Goal: Check status: Check status

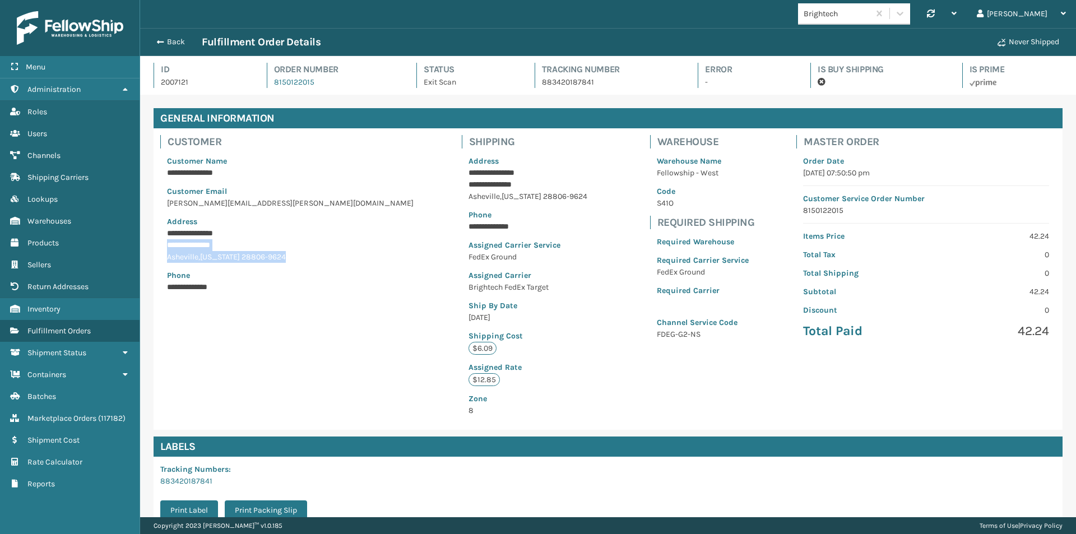
scroll to position [27, 936]
click at [163, 38] on button "Back" at bounding box center [176, 42] width 52 height 10
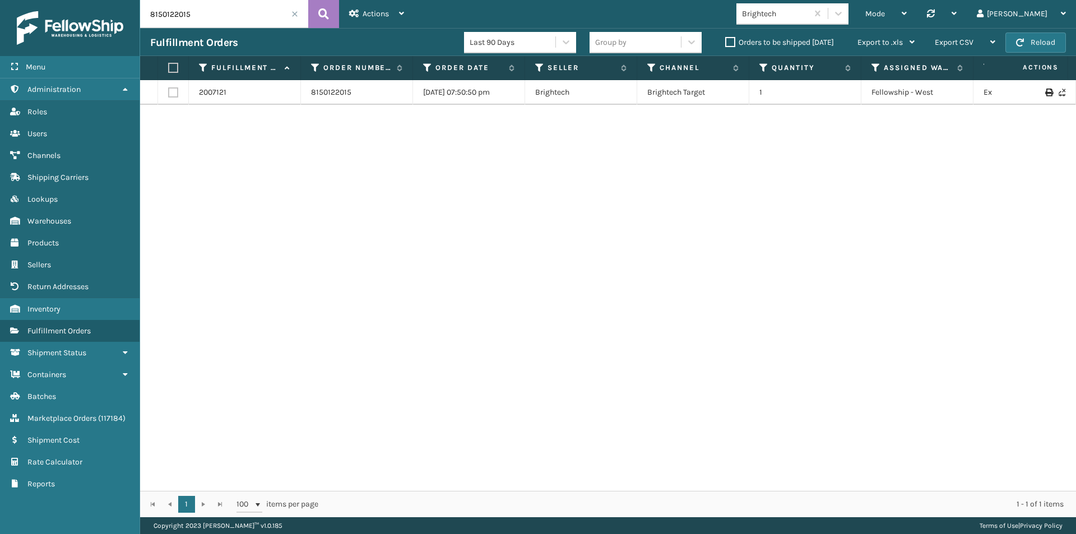
click at [87, 23] on img at bounding box center [70, 28] width 106 height 34
click at [294, 14] on span at bounding box center [294, 14] width 7 height 7
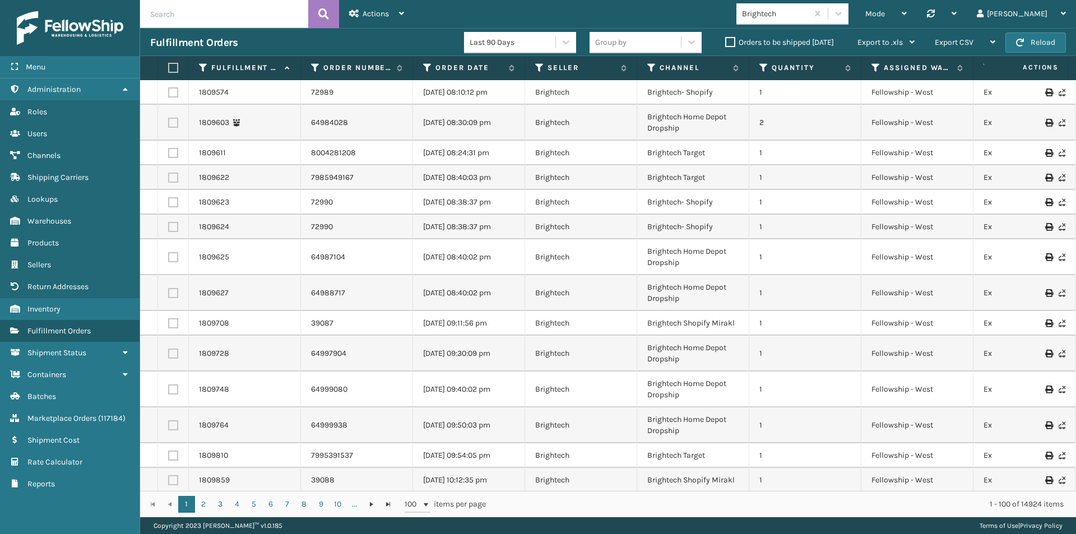
click at [783, 13] on div "Brightech" at bounding box center [775, 14] width 67 height 12
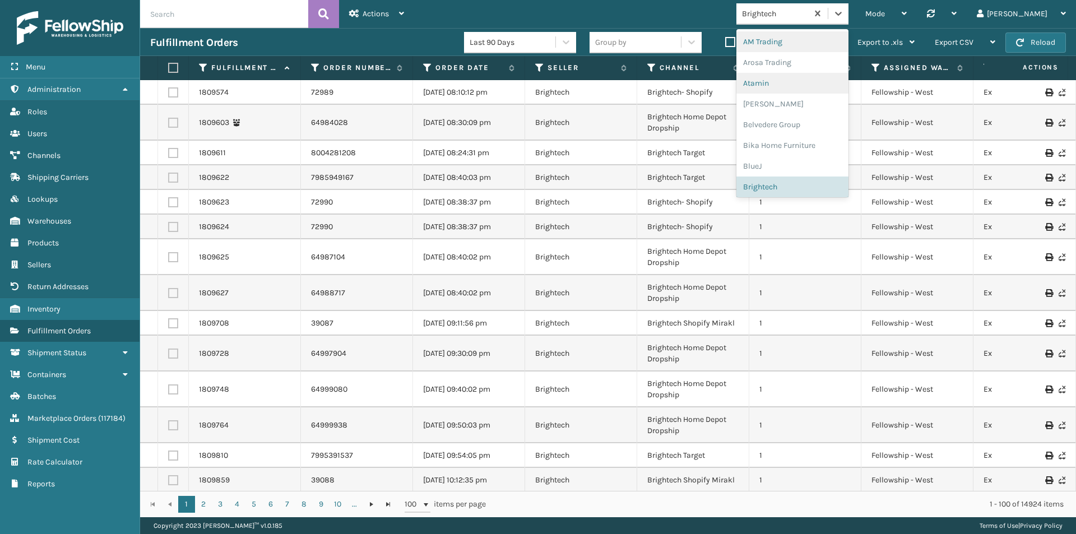
type input "f"
click at [800, 80] on div "FoamTex" at bounding box center [792, 83] width 112 height 21
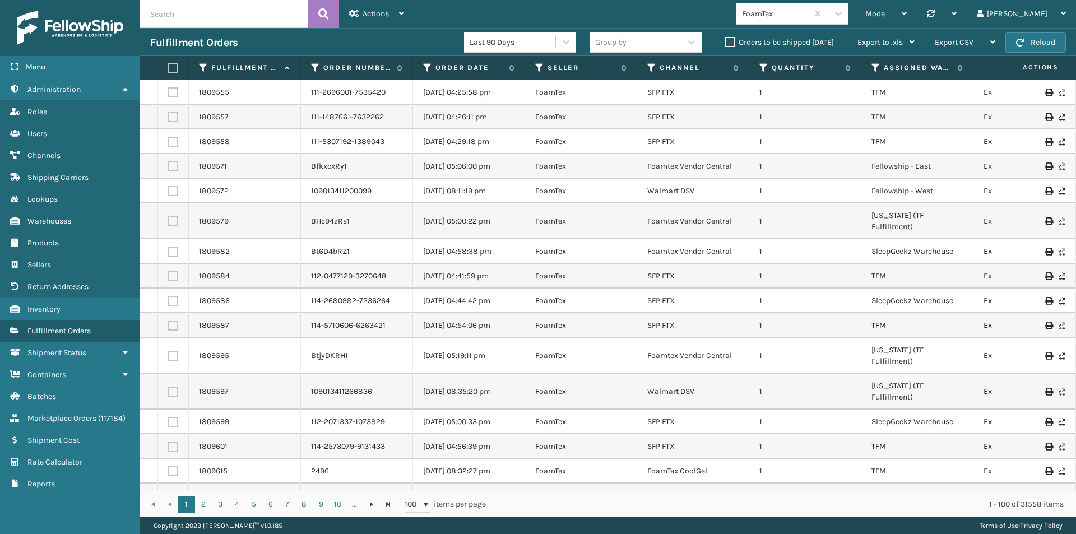
click at [209, 15] on input "text" at bounding box center [224, 14] width 168 height 28
paste input "113-8868728-4859451"
type input "113-8868728-4859451"
click at [313, 9] on button at bounding box center [323, 14] width 31 height 28
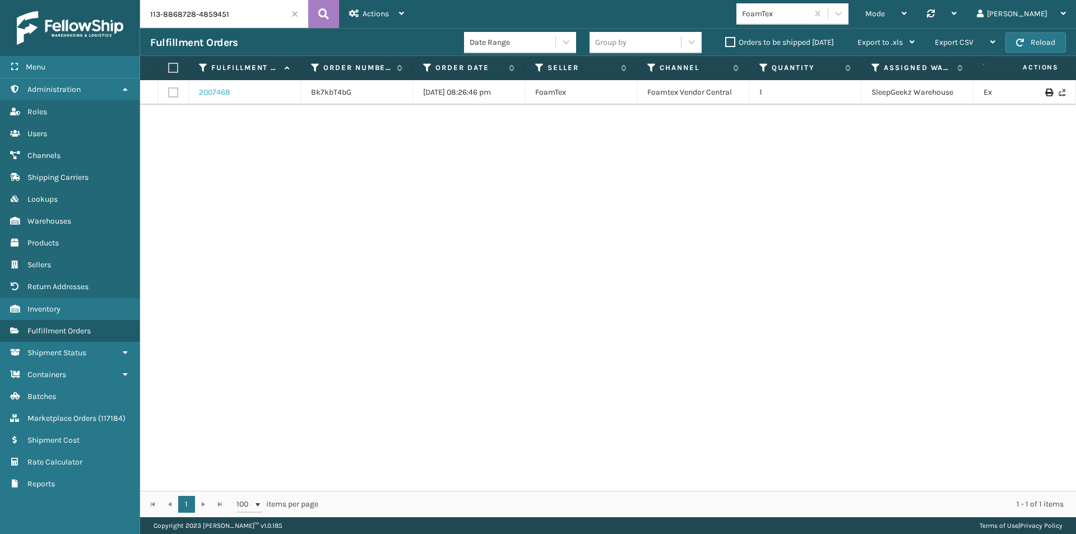
click at [217, 94] on link "2007468" at bounding box center [214, 92] width 31 height 11
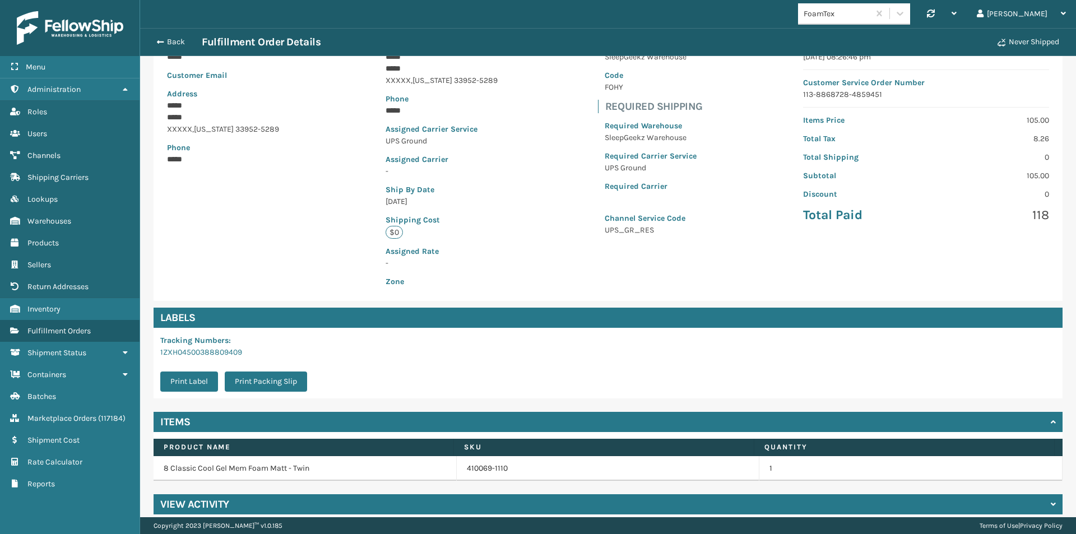
scroll to position [127, 0]
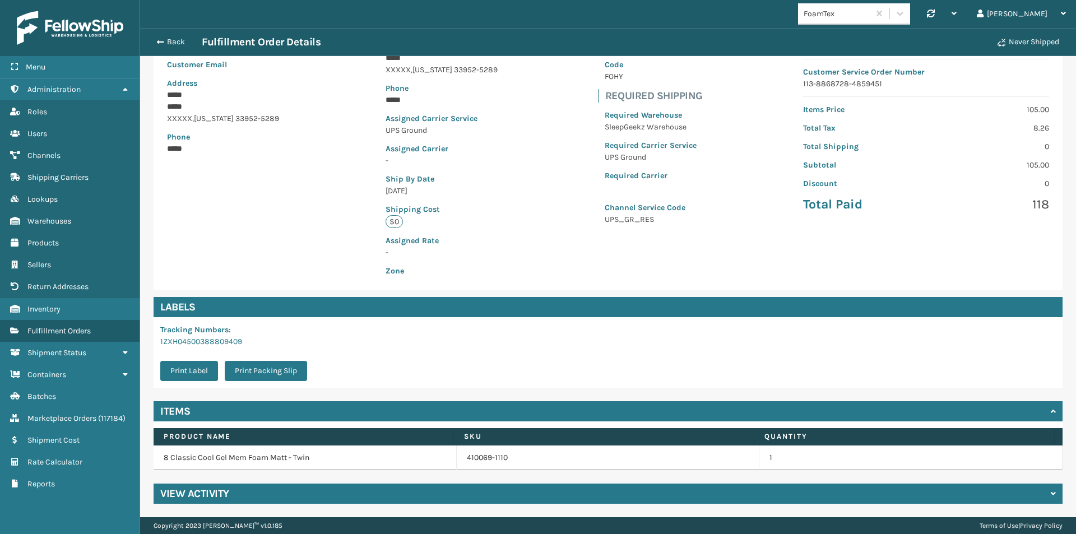
click at [218, 491] on h4 "View Activity" at bounding box center [194, 493] width 69 height 13
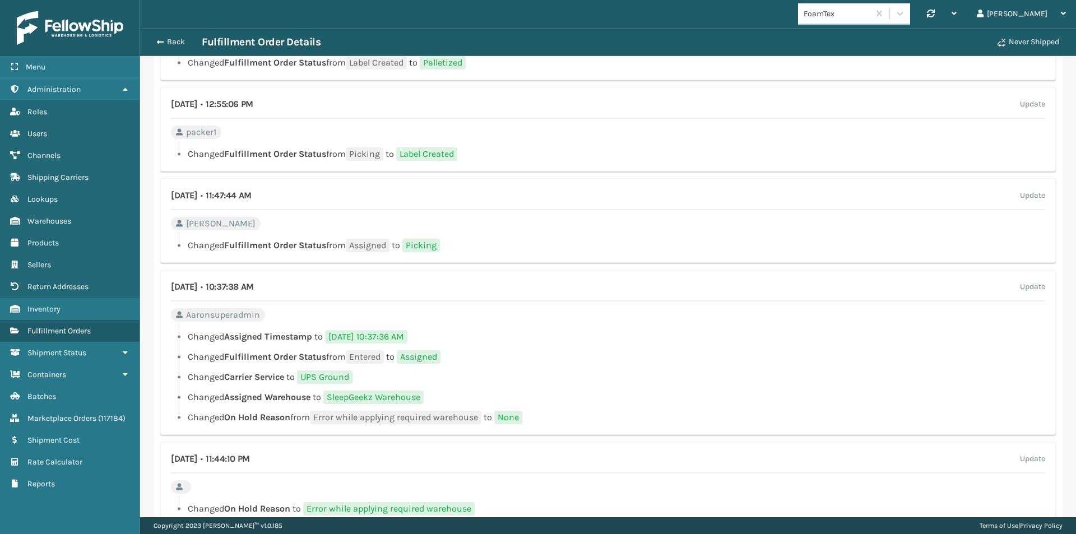
scroll to position [845, 0]
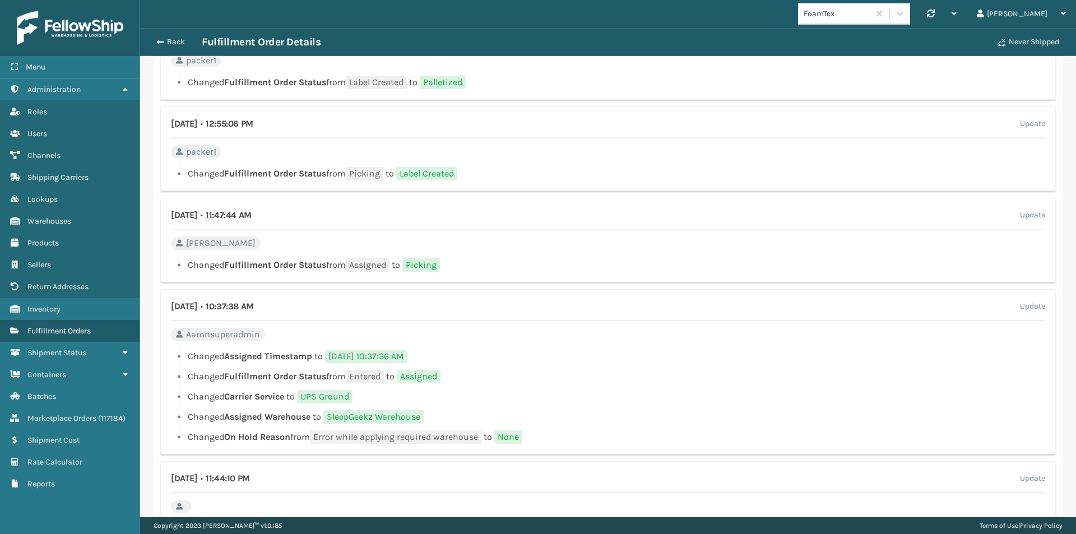
drag, startPoint x: 300, startPoint y: 306, endPoint x: 294, endPoint y: 307, distance: 6.3
click at [294, 307] on div "[DATE] • 10:37:38 AM Update" at bounding box center [608, 310] width 874 height 21
click at [300, 305] on div "[DATE] • 10:37:38 AM Update" at bounding box center [608, 310] width 874 height 21
drag, startPoint x: 300, startPoint y: 305, endPoint x: 171, endPoint y: 308, distance: 128.9
click at [171, 308] on div "[DATE] • 10:37:38 AM Update" at bounding box center [608, 310] width 874 height 21
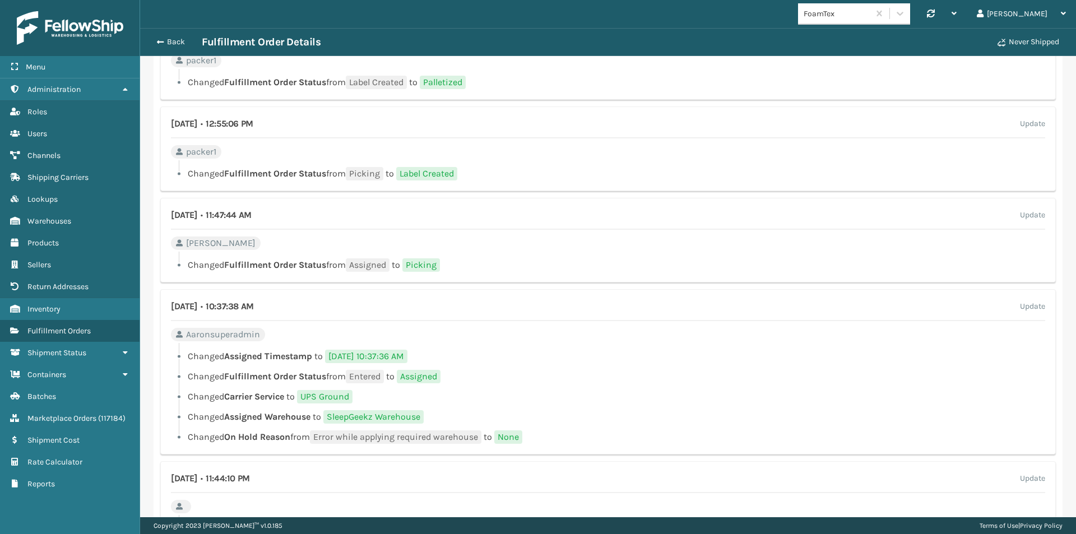
click at [254, 308] on h4 "[DATE] • 10:37:38 AM" at bounding box center [212, 306] width 83 height 13
drag, startPoint x: 294, startPoint y: 309, endPoint x: 173, endPoint y: 309, distance: 121.0
click at [173, 309] on h4 "[DATE] • 10:37:38 AM" at bounding box center [212, 306] width 83 height 13
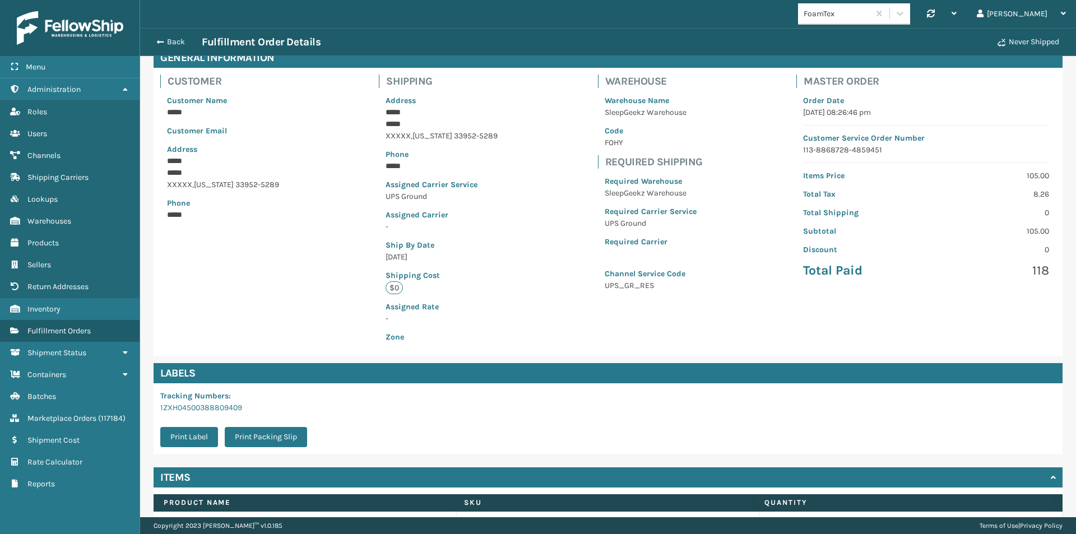
scroll to position [0, 0]
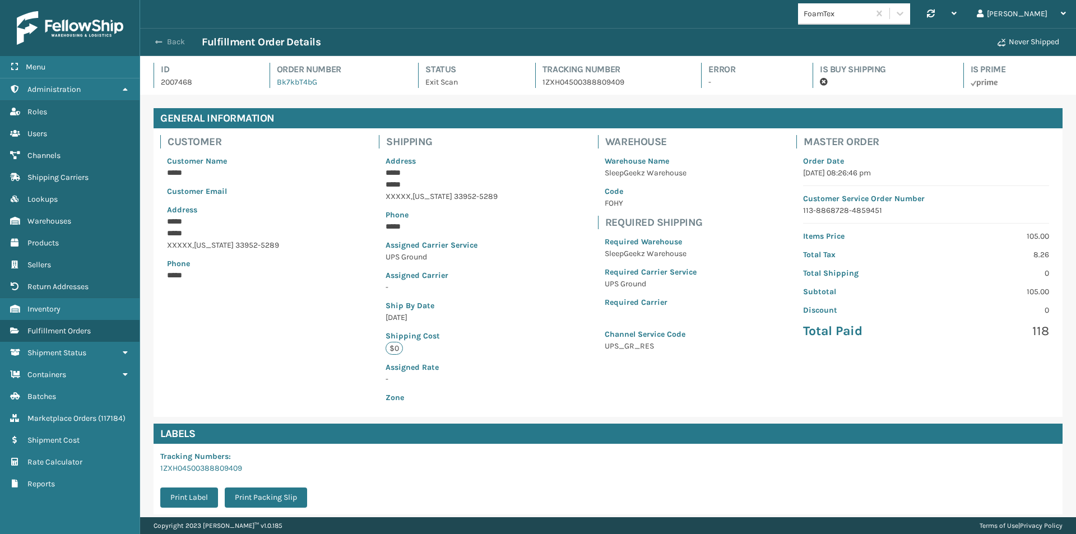
click at [180, 41] on button "Back" at bounding box center [176, 42] width 52 height 10
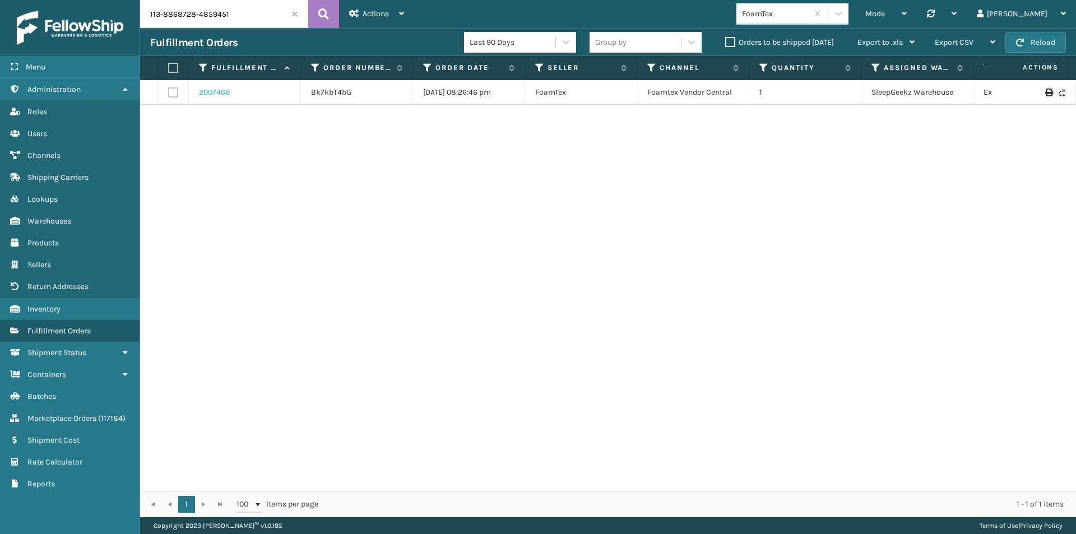
click at [212, 92] on link "2007468" at bounding box center [214, 92] width 31 height 11
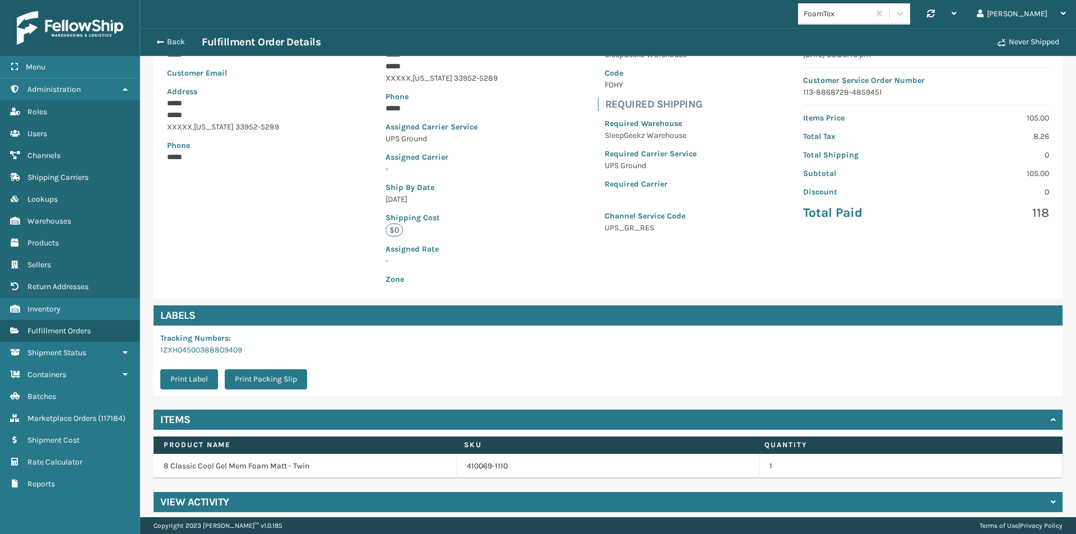
scroll to position [127, 0]
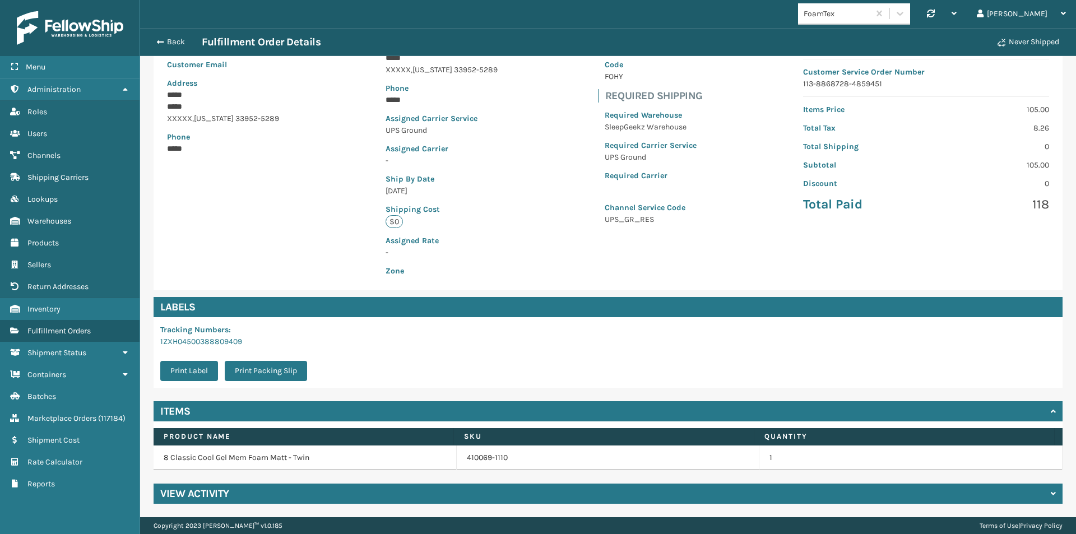
click at [239, 489] on div "View Activity" at bounding box center [608, 494] width 909 height 20
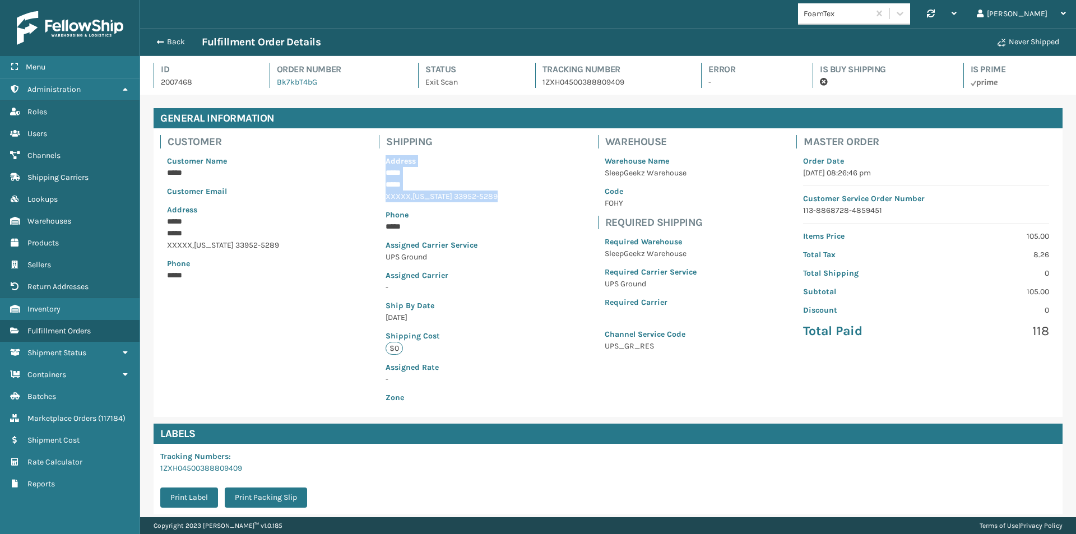
drag, startPoint x: 479, startPoint y: 198, endPoint x: 381, endPoint y: 163, distance: 103.5
click at [381, 163] on div "Address ***** ***** [MEDICAL_DATA] , [US_STATE] [PHONE_NUMBER] Phone ***** Assi…" at bounding box center [442, 279] width 126 height 262
drag, startPoint x: 406, startPoint y: 224, endPoint x: 380, endPoint y: 224, distance: 26.3
click at [386, 224] on p "*****" at bounding box center [435, 227] width 99 height 12
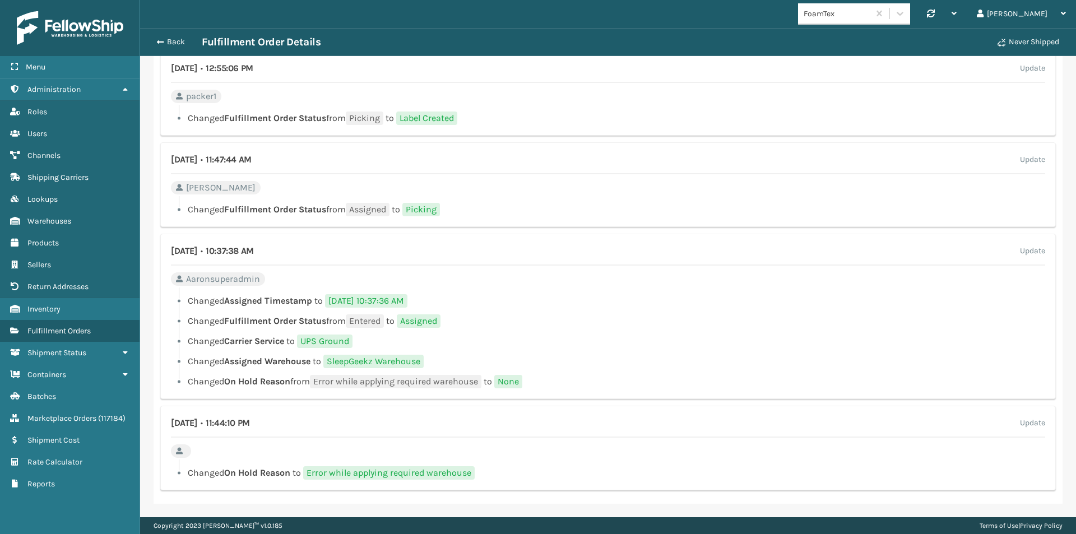
scroll to position [901, 0]
click at [64, 219] on span "Warehouses" at bounding box center [49, 221] width 44 height 10
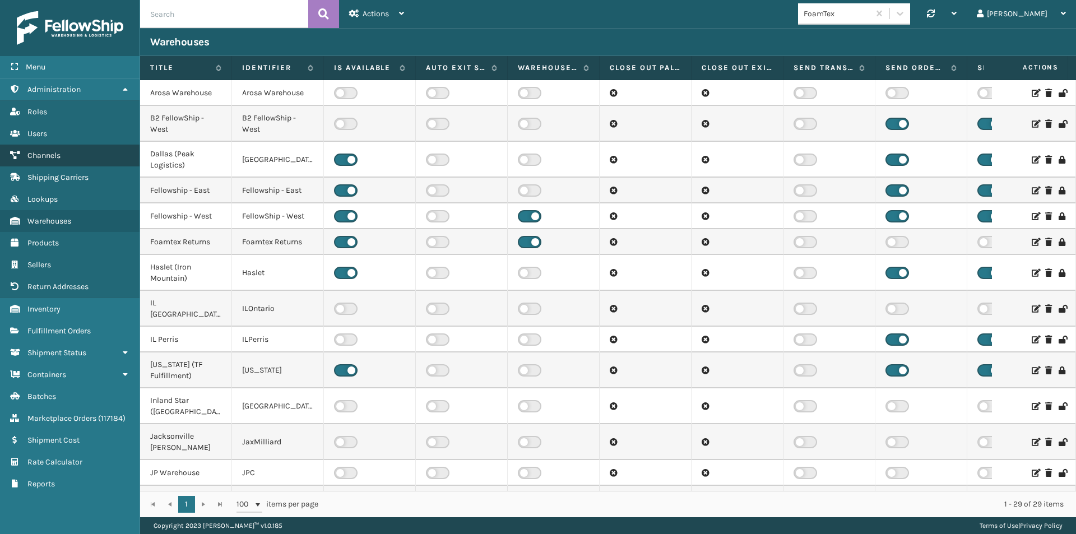
click at [62, 152] on link "Channels" at bounding box center [70, 156] width 140 height 22
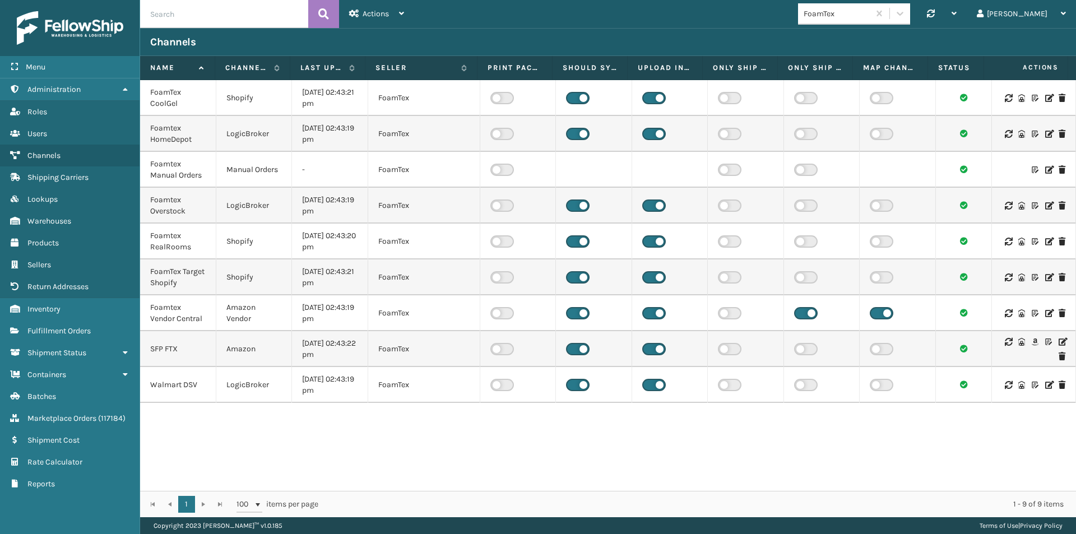
click at [1018, 313] on icon at bounding box center [1021, 313] width 7 height 8
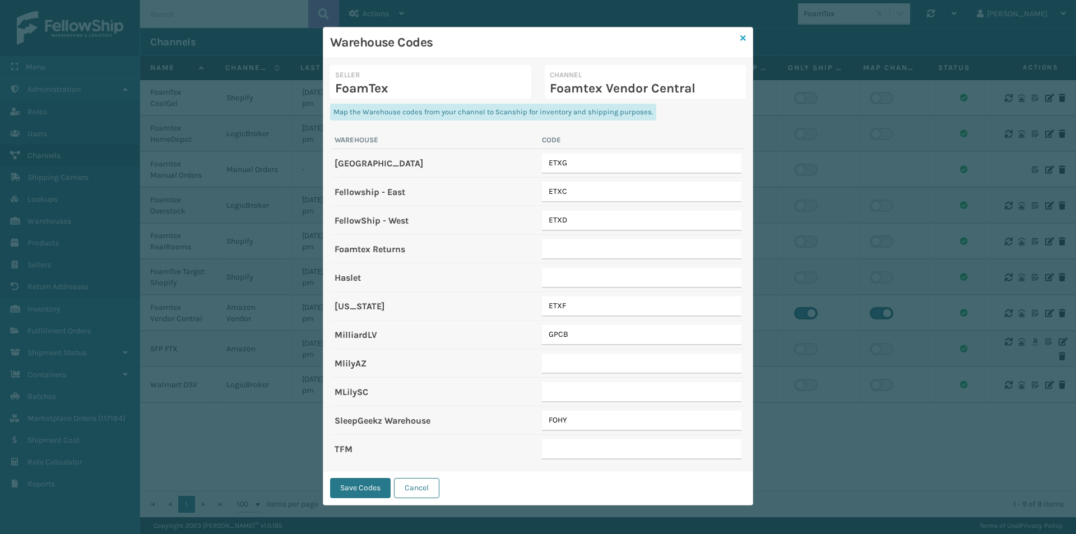
click at [743, 34] on icon at bounding box center [743, 38] width 6 height 8
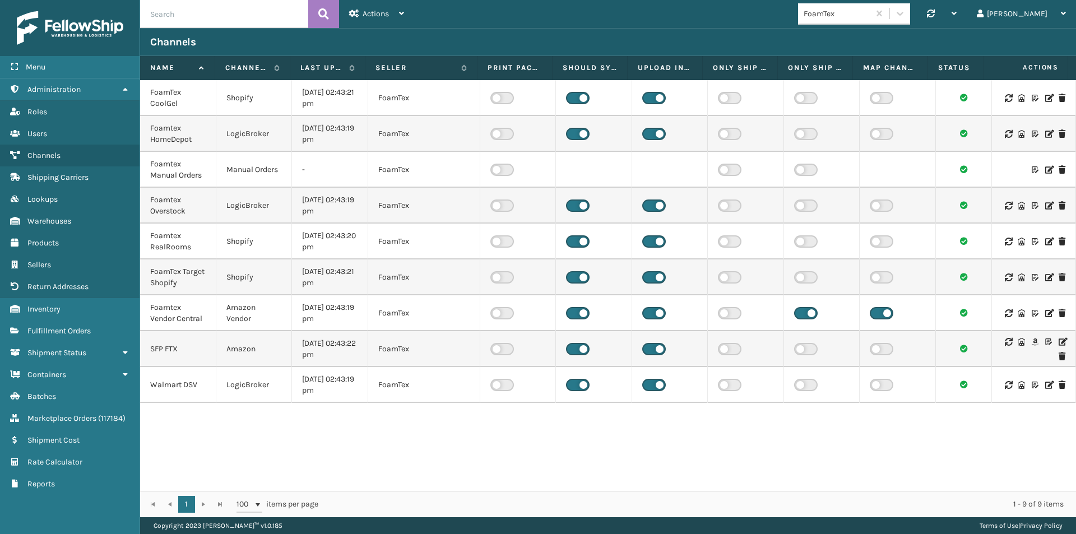
click at [1045, 311] on icon at bounding box center [1048, 313] width 7 height 8
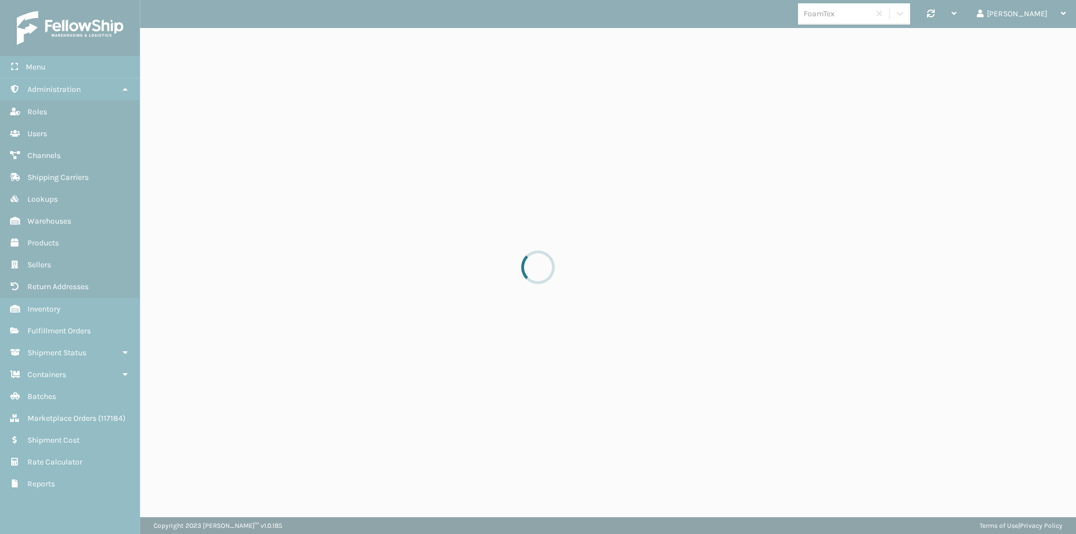
select select "pm"
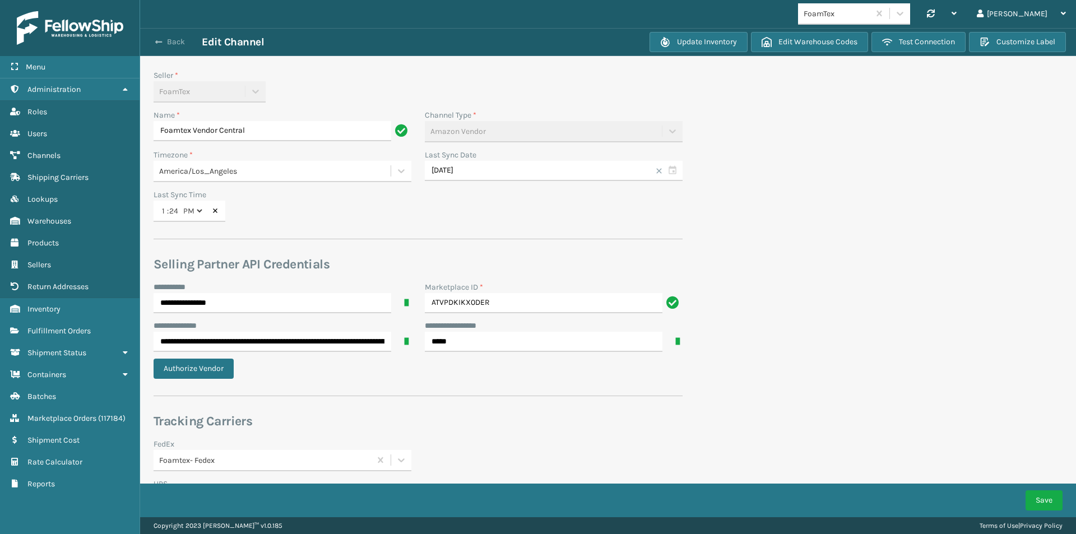
click at [168, 43] on button "Back" at bounding box center [176, 42] width 52 height 10
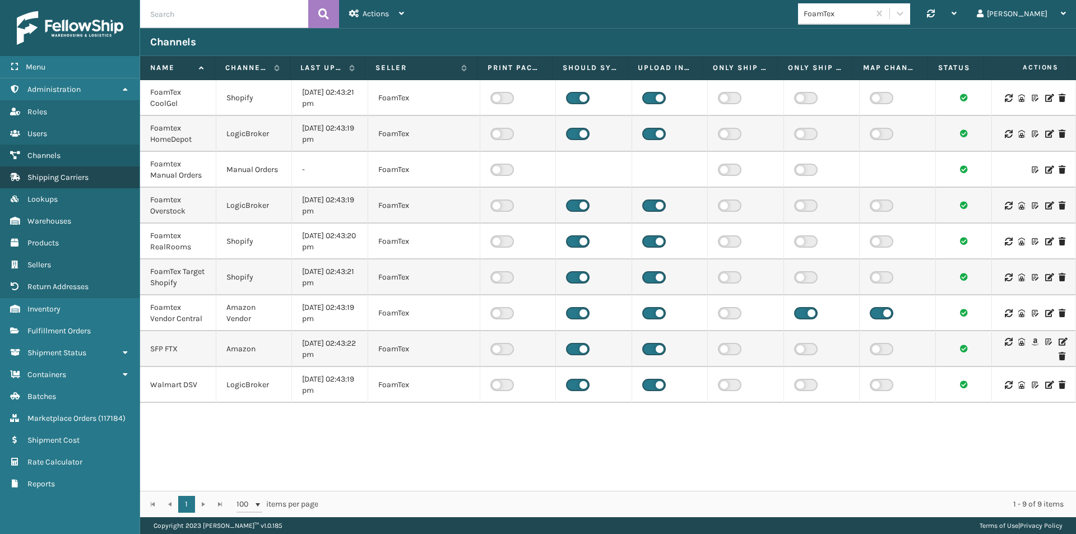
click at [64, 173] on span "Shipping Carriers" at bounding box center [57, 178] width 61 height 10
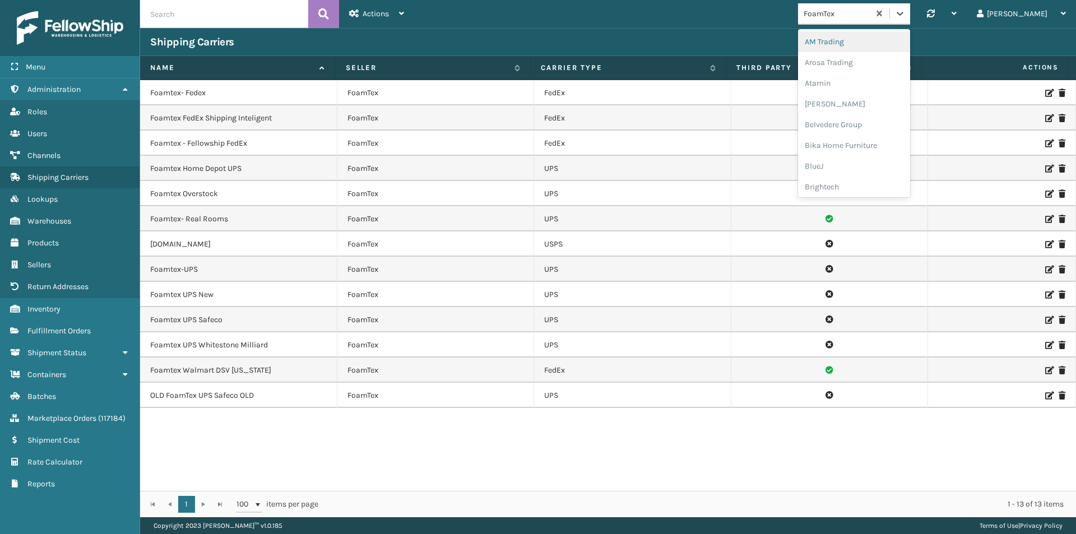
click at [851, 13] on div "FoamTex" at bounding box center [837, 14] width 67 height 12
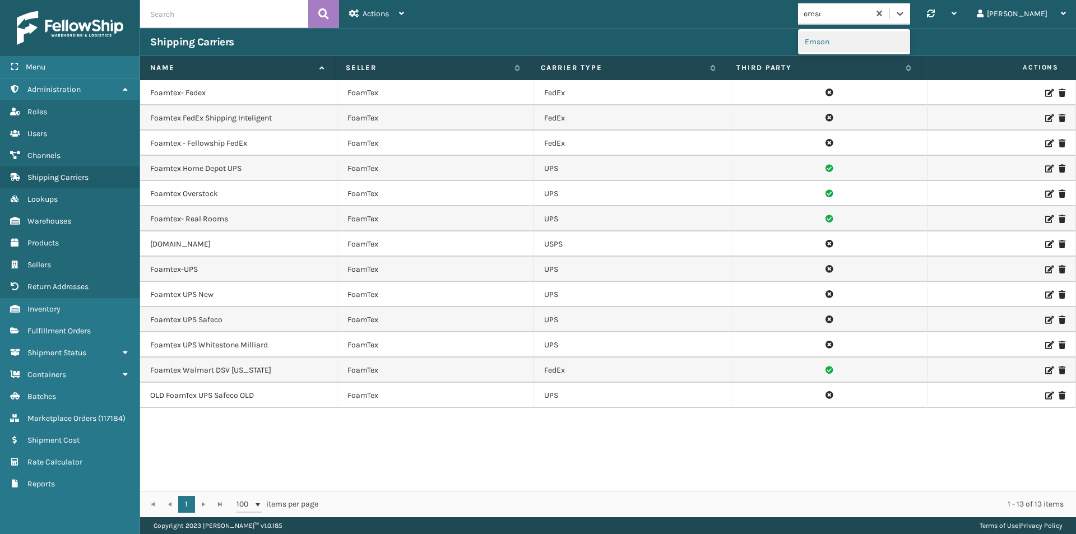
type input "emson"
click at [849, 40] on div "Emson" at bounding box center [854, 41] width 112 height 21
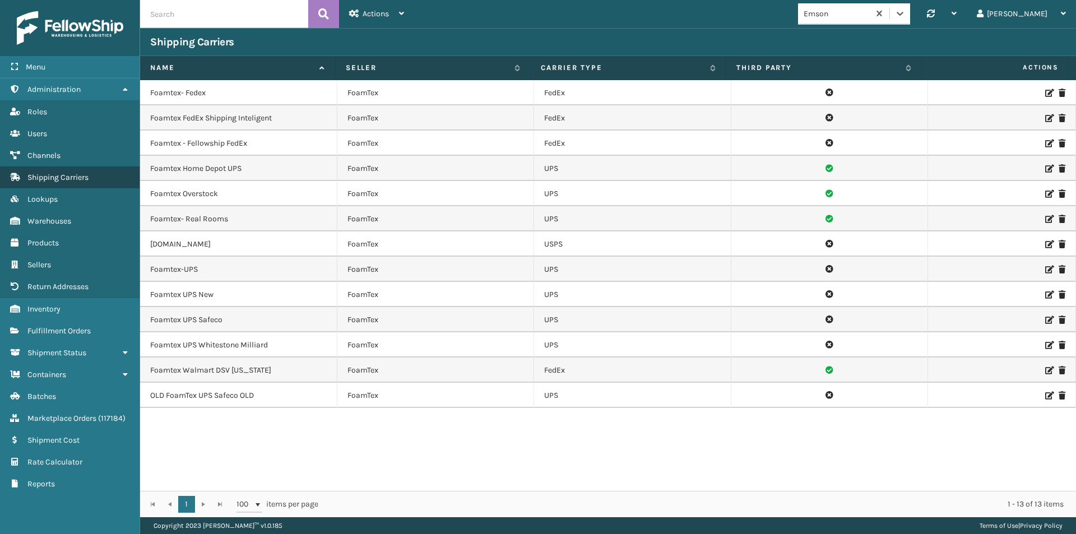
click at [58, 177] on span "Shipping Carriers" at bounding box center [57, 178] width 61 height 10
click at [60, 195] on link "Lookups" at bounding box center [70, 199] width 140 height 22
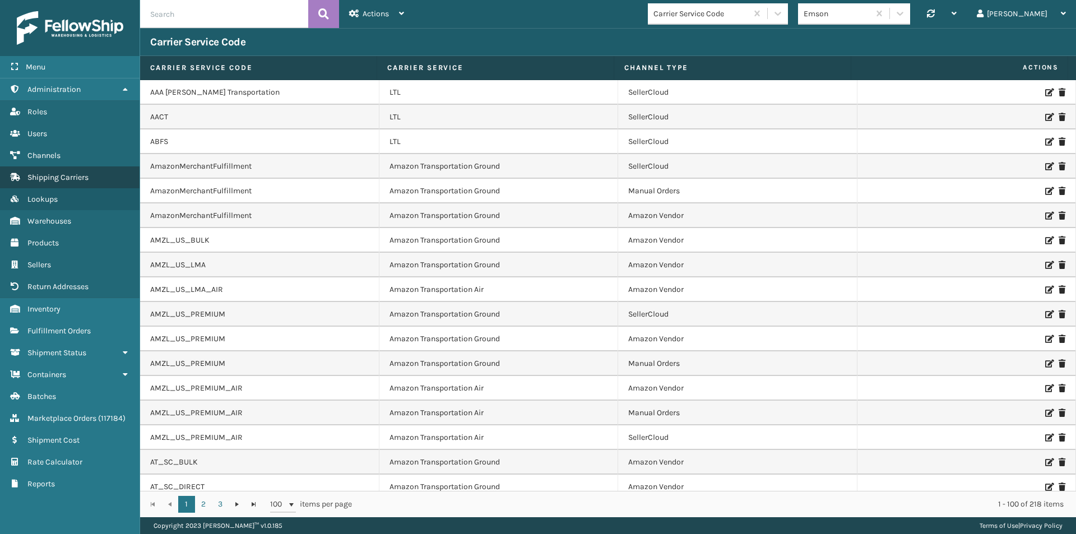
click at [62, 177] on span "Shipping Carriers" at bounding box center [57, 178] width 61 height 10
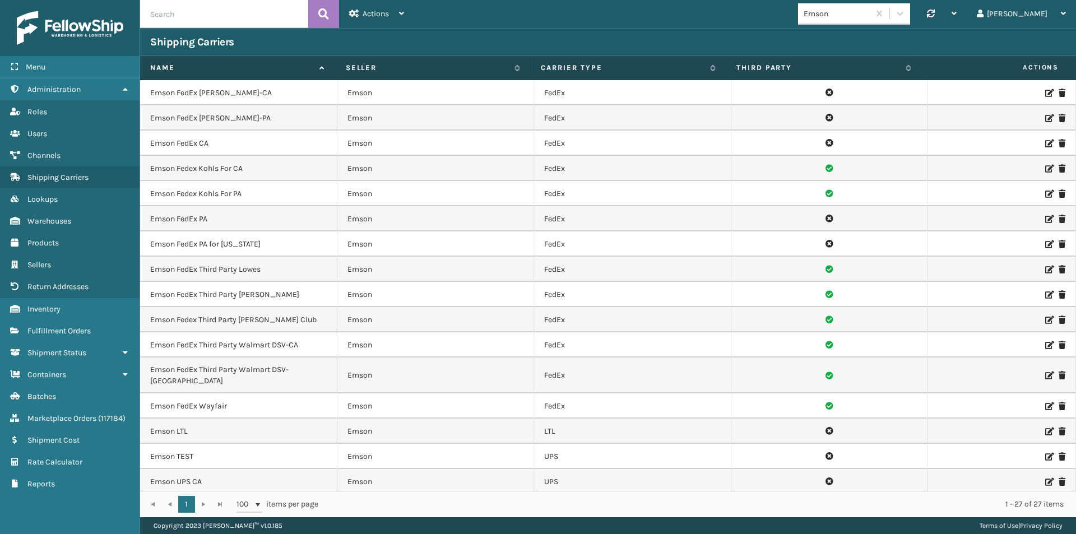
click at [846, 10] on div "Emson" at bounding box center [837, 14] width 67 height 12
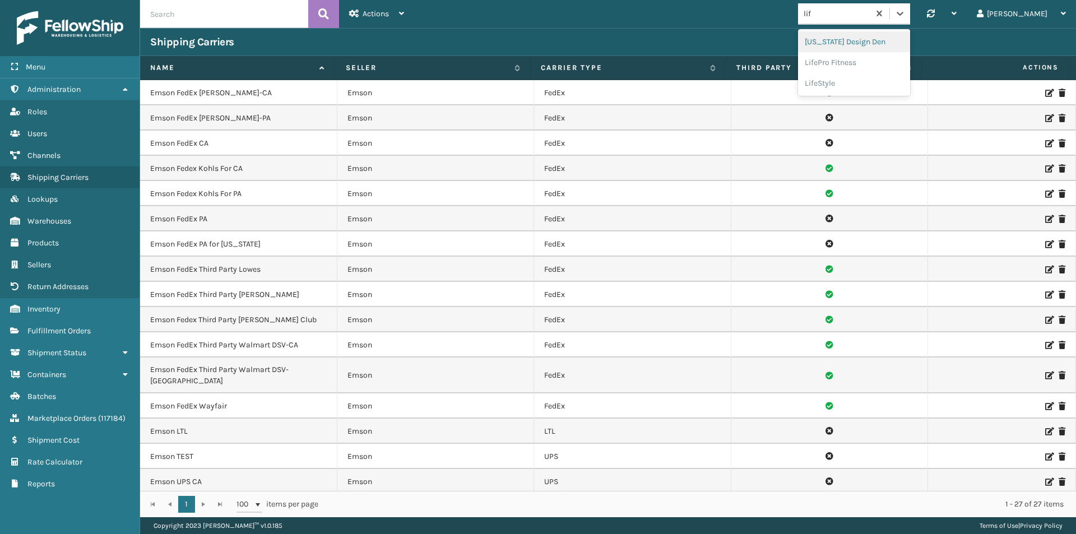
type input "life"
click at [861, 45] on div "LifePro Fitness" at bounding box center [854, 41] width 112 height 21
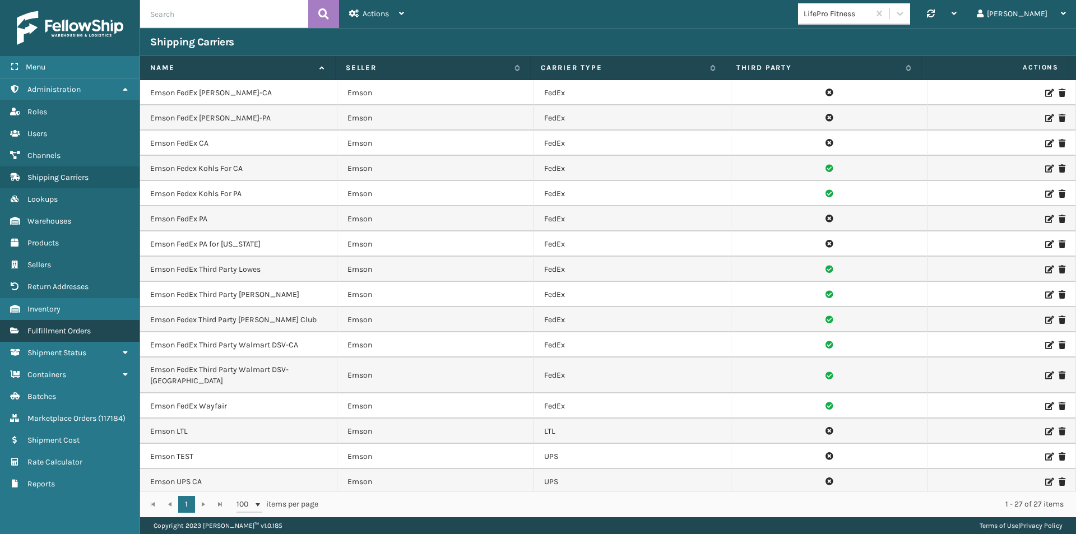
click at [81, 332] on span "Fulfillment Orders" at bounding box center [58, 331] width 63 height 10
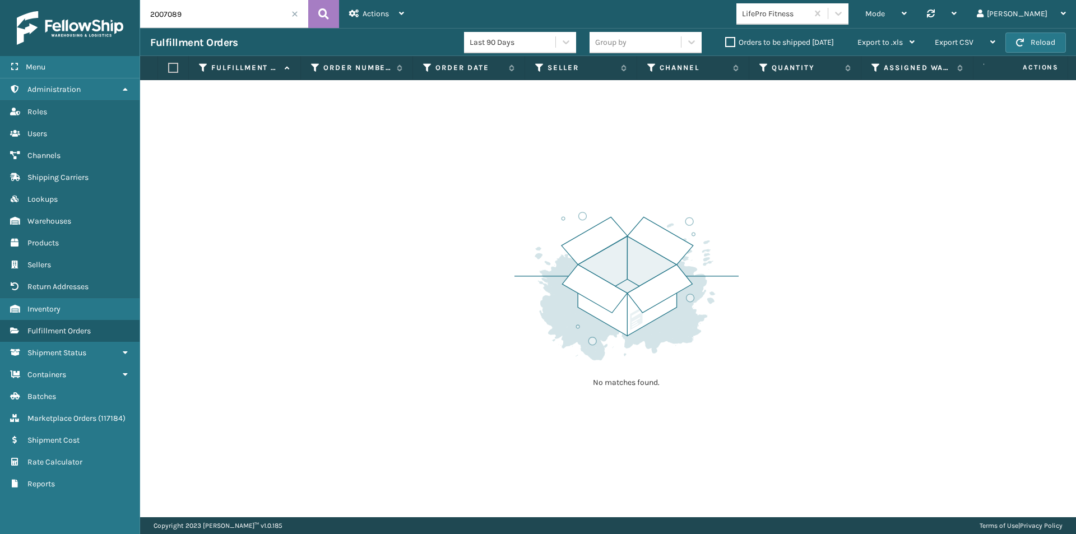
drag, startPoint x: 185, startPoint y: 18, endPoint x: 109, endPoint y: 20, distance: 76.8
click at [111, 0] on div "Menu Administration Roles Users Channels Shipping Carriers Lookups Warehouses P…" at bounding box center [538, 0] width 1076 height 0
paste input "113-0390619-6095406"
type input "113-0390619-6095406"
click at [312, 10] on button at bounding box center [323, 14] width 31 height 28
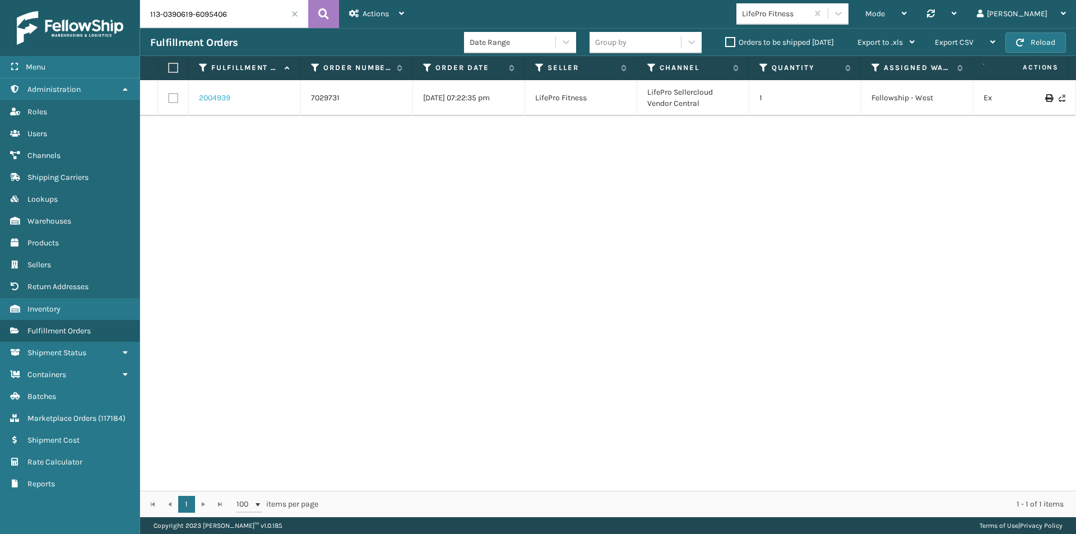
click at [222, 98] on link "2004939" at bounding box center [214, 97] width 31 height 11
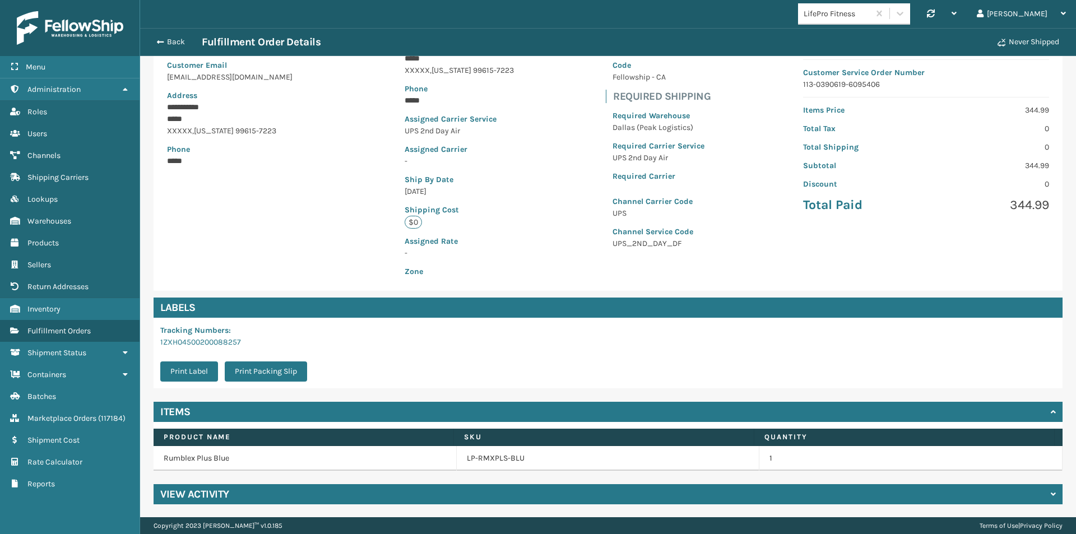
scroll to position [127, 0]
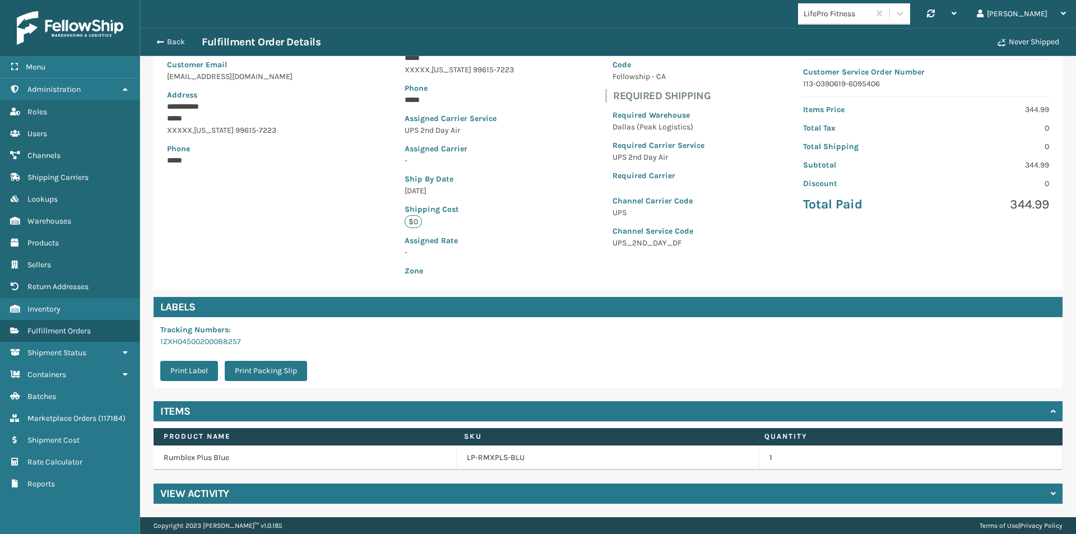
click at [224, 491] on h4 "View Activity" at bounding box center [194, 493] width 69 height 13
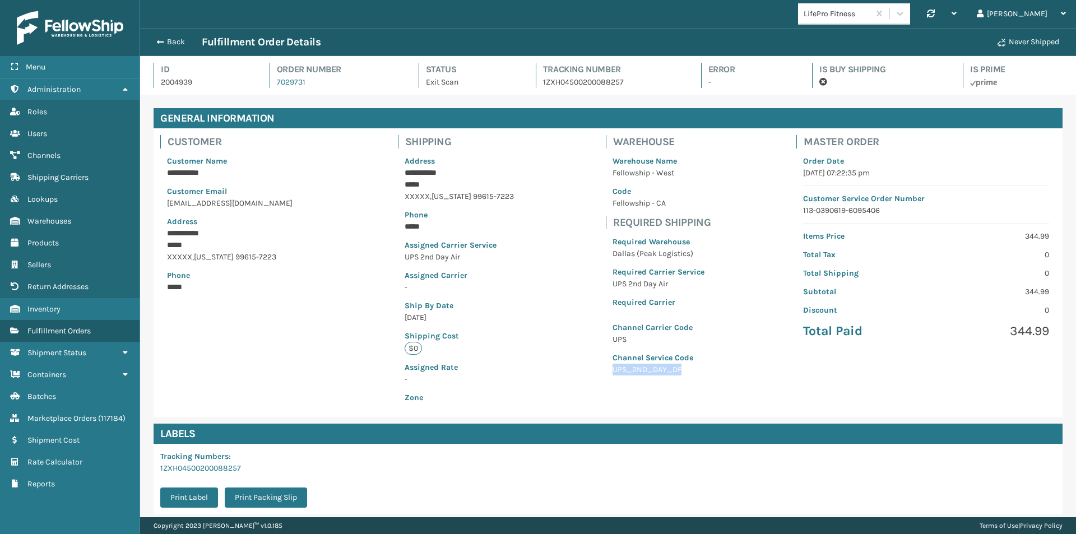
drag, startPoint x: 675, startPoint y: 370, endPoint x: 604, endPoint y: 374, distance: 70.7
click at [612, 374] on p "UPS_2ND_DAY_DF" at bounding box center [658, 370] width 92 height 12
copy p "UPS_2ND_DAY_DF"
click at [44, 193] on link "Products Lookups" at bounding box center [70, 199] width 140 height 22
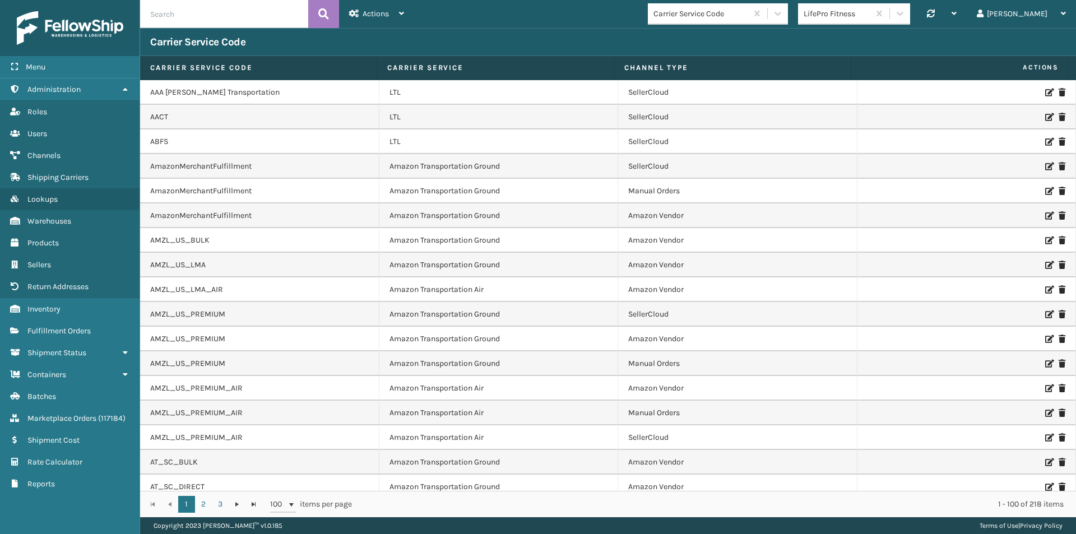
click at [179, 14] on input "text" at bounding box center [224, 14] width 168 height 28
paste input "UPS_2ND_DAY_DF"
type input "UPS_2ND_DAY_DF"
click at [314, 17] on button at bounding box center [323, 14] width 31 height 28
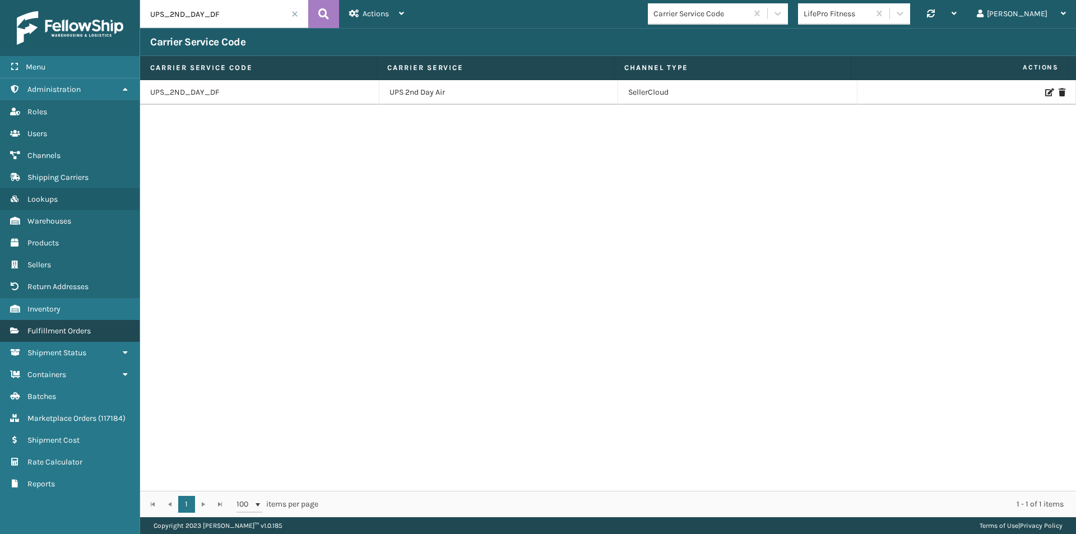
click at [64, 332] on span "Fulfillment Orders" at bounding box center [58, 331] width 63 height 10
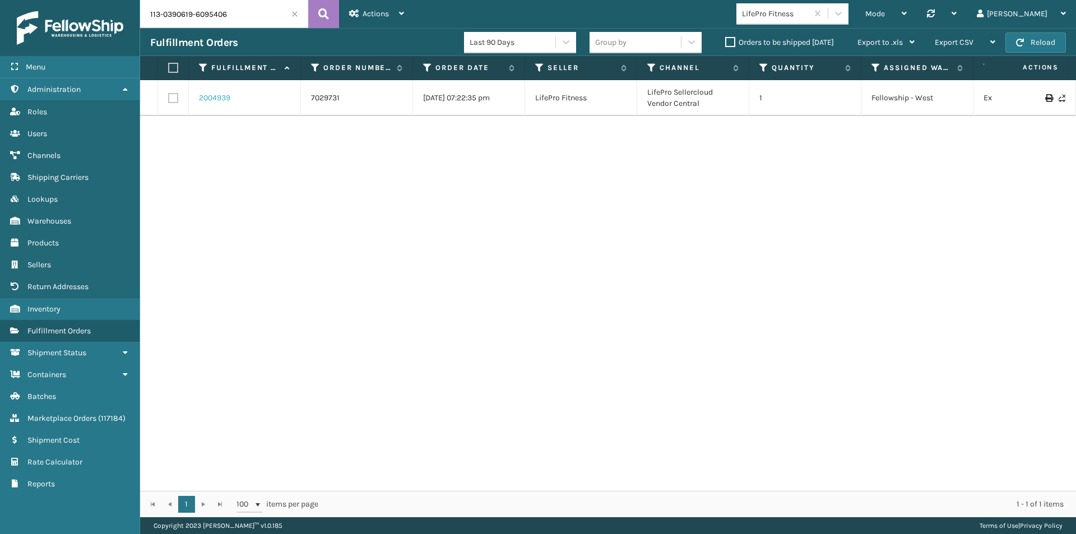
click at [214, 95] on link "2004939" at bounding box center [214, 97] width 31 height 11
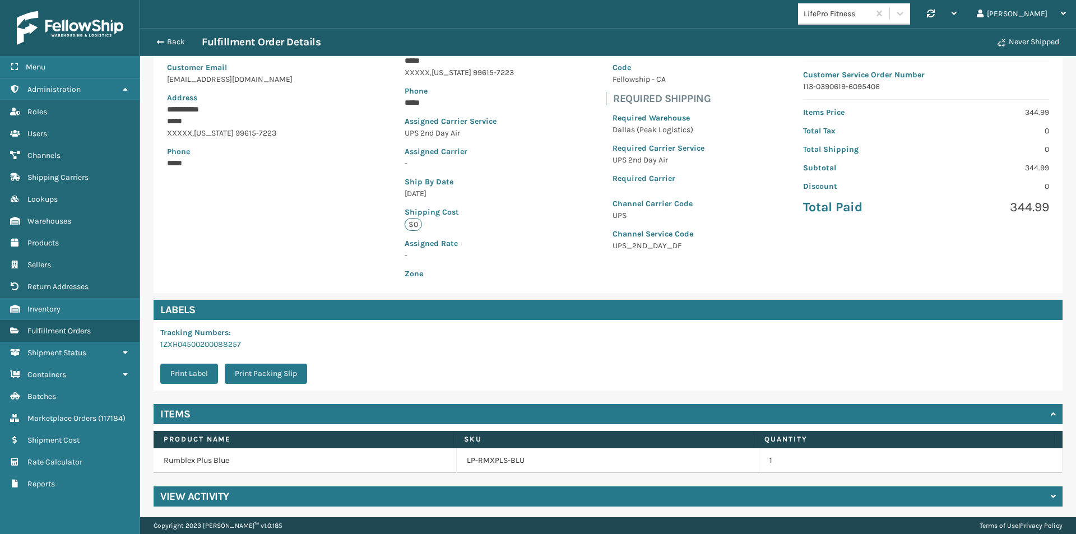
scroll to position [127, 0]
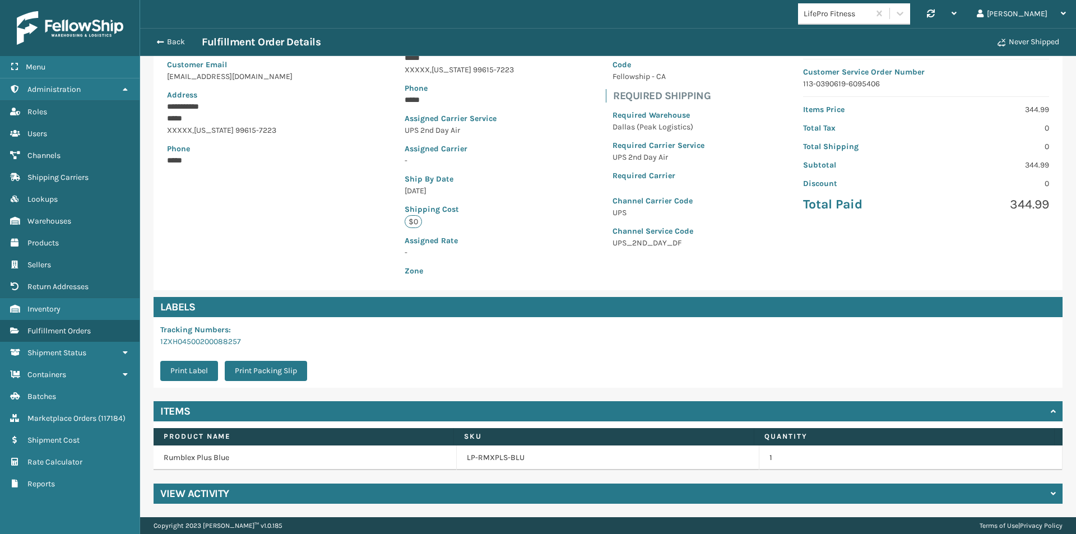
click at [244, 488] on div "View Activity" at bounding box center [608, 494] width 909 height 20
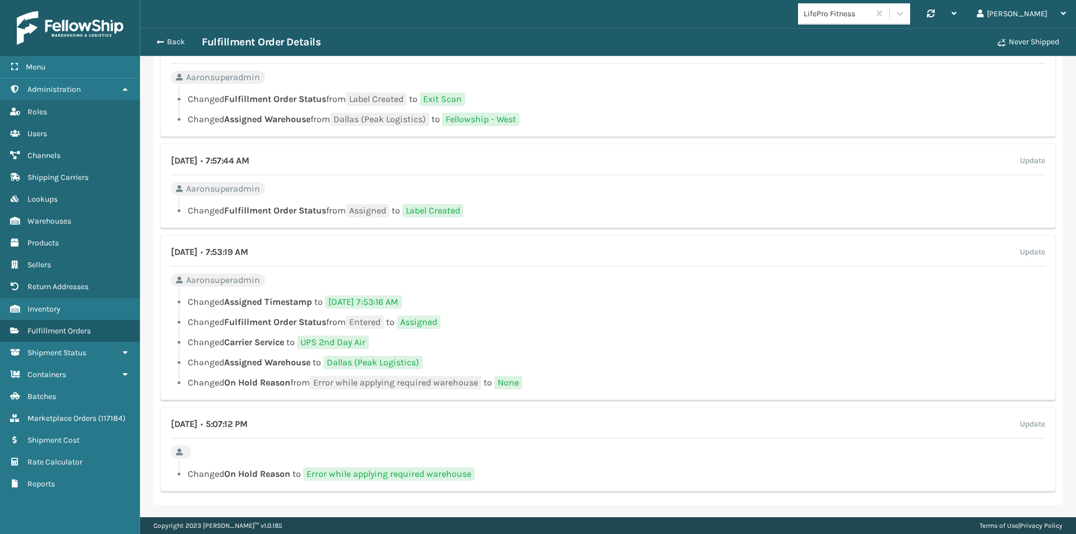
scroll to position [607, 0]
click at [670, 346] on li "Changed Carrier Service to UPS 2nd Day Air" at bounding box center [608, 341] width 874 height 13
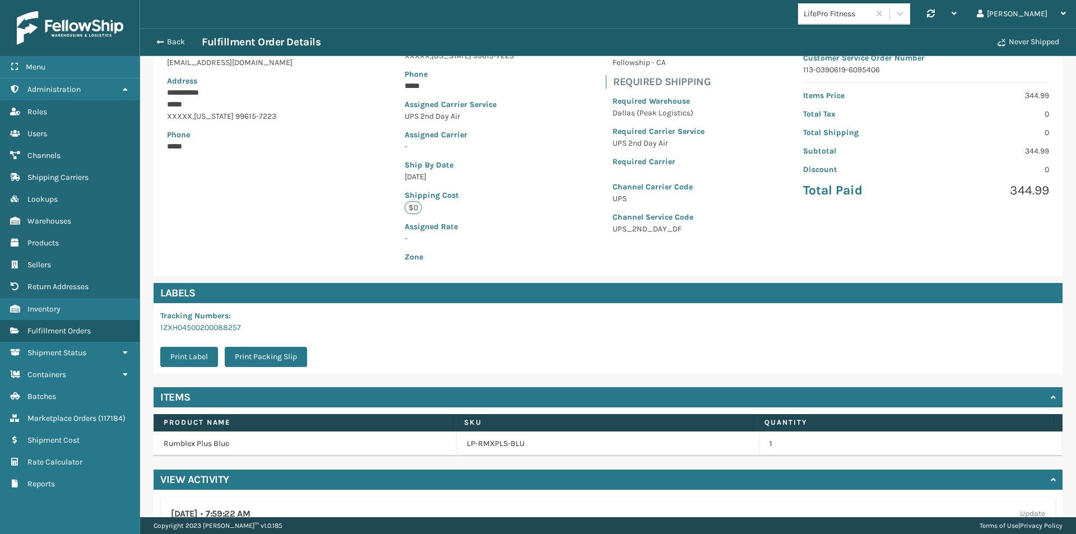
scroll to position [0, 0]
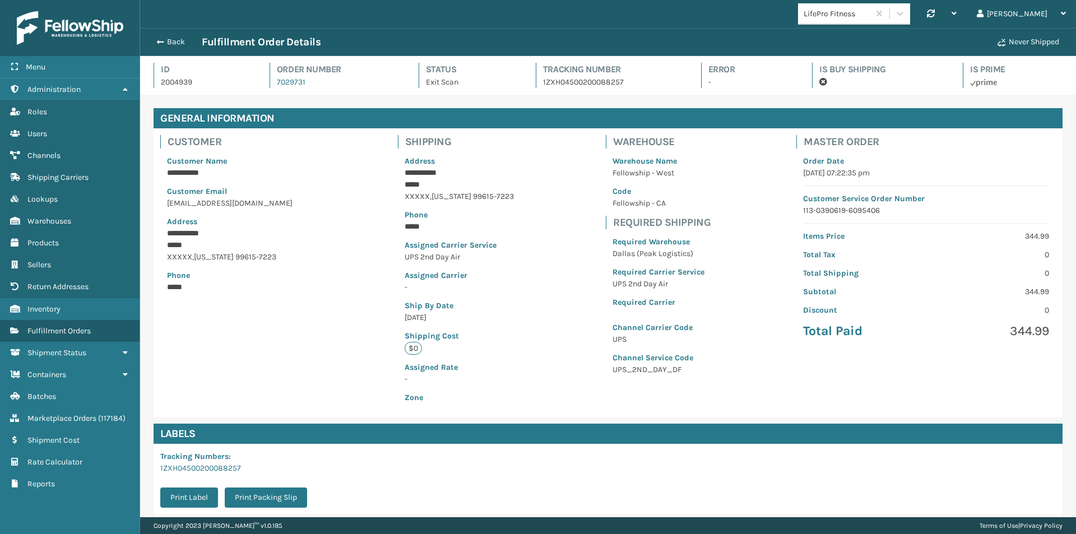
click at [845, 16] on div "LifePro Fitness" at bounding box center [837, 14] width 67 height 12
type input "mill"
click at [839, 47] on div "[PERSON_NAME] Brands" at bounding box center [854, 41] width 112 height 21
click at [174, 41] on button "Back" at bounding box center [176, 42] width 52 height 10
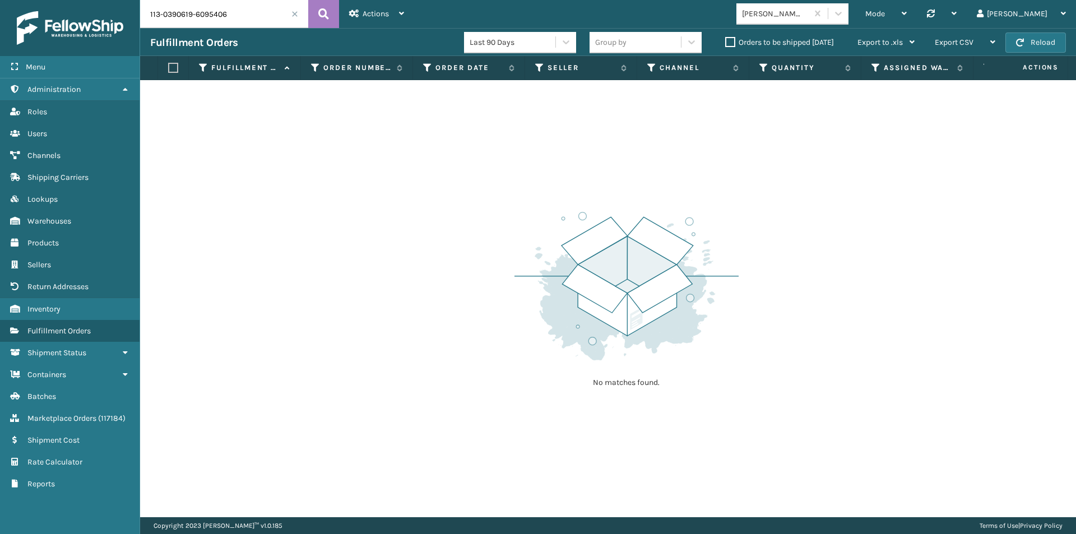
drag, startPoint x: 121, startPoint y: 18, endPoint x: 92, endPoint y: 24, distance: 29.0
click at [93, 0] on div "Menu Administration Roles Users Channels Shipping Carriers Lookups Warehouses P…" at bounding box center [538, 0] width 1076 height 0
paste input "1-7606268-2695453"
click at [331, 17] on button at bounding box center [323, 14] width 31 height 28
click at [313, 4] on button at bounding box center [323, 14] width 31 height 28
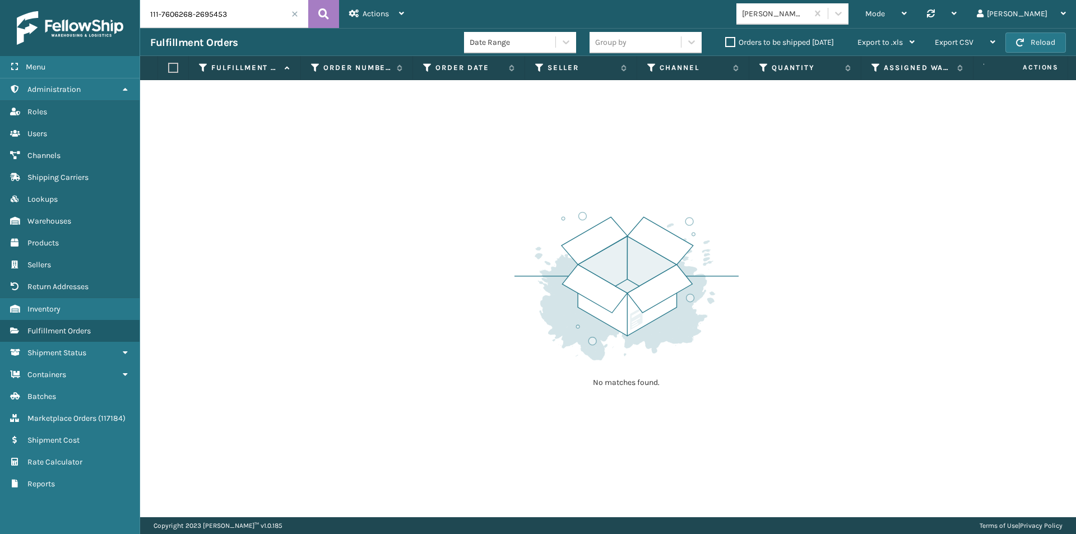
drag, startPoint x: 165, startPoint y: 12, endPoint x: 106, endPoint y: 14, distance: 58.3
click at [106, 0] on div "Menu Administration Roles Users Channels Shipping Carriers Lookups Warehouses P…" at bounding box center [538, 0] width 1076 height 0
paste input "4-9589856-0127421"
type input "114-9589856-0127421"
click at [326, 17] on icon at bounding box center [323, 14] width 11 height 17
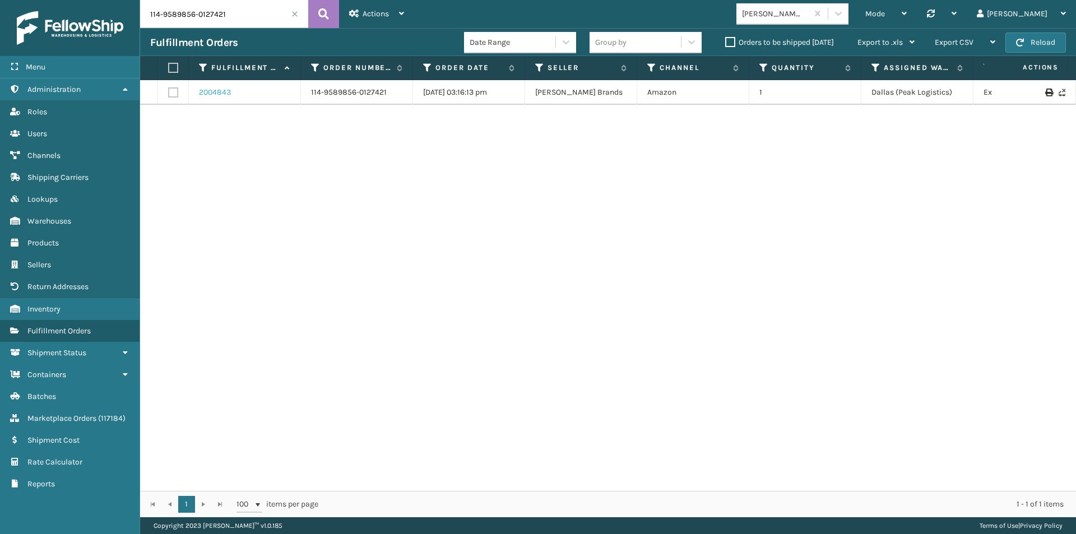
click at [217, 87] on link "2004843" at bounding box center [215, 92] width 32 height 11
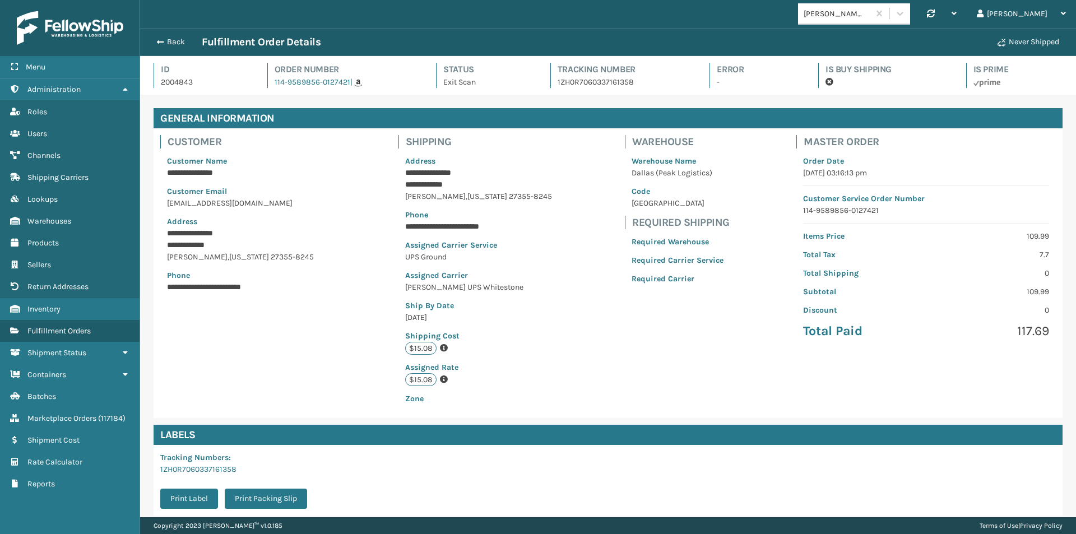
scroll to position [128, 0]
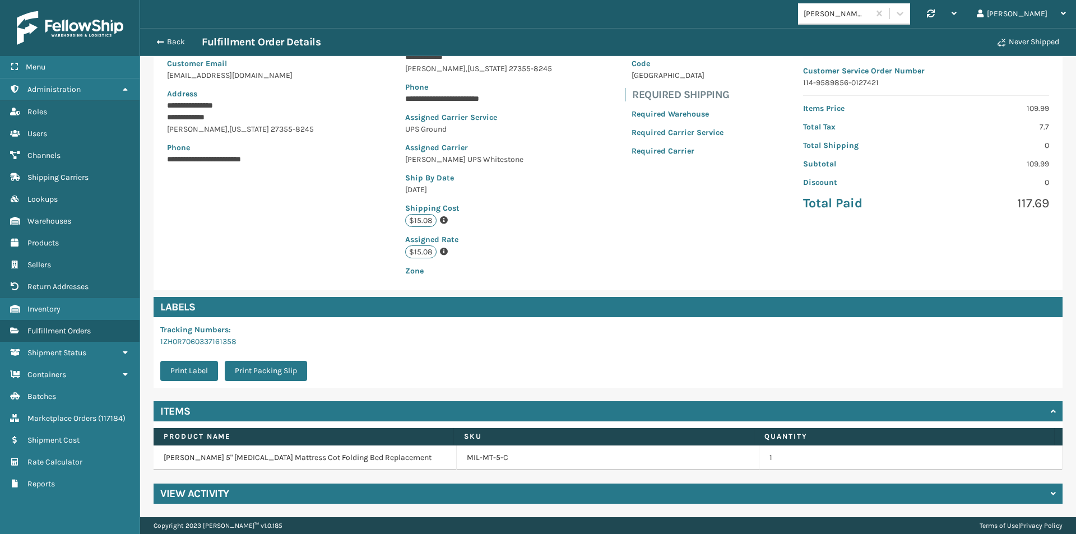
click at [350, 500] on div "View Activity" at bounding box center [608, 494] width 909 height 20
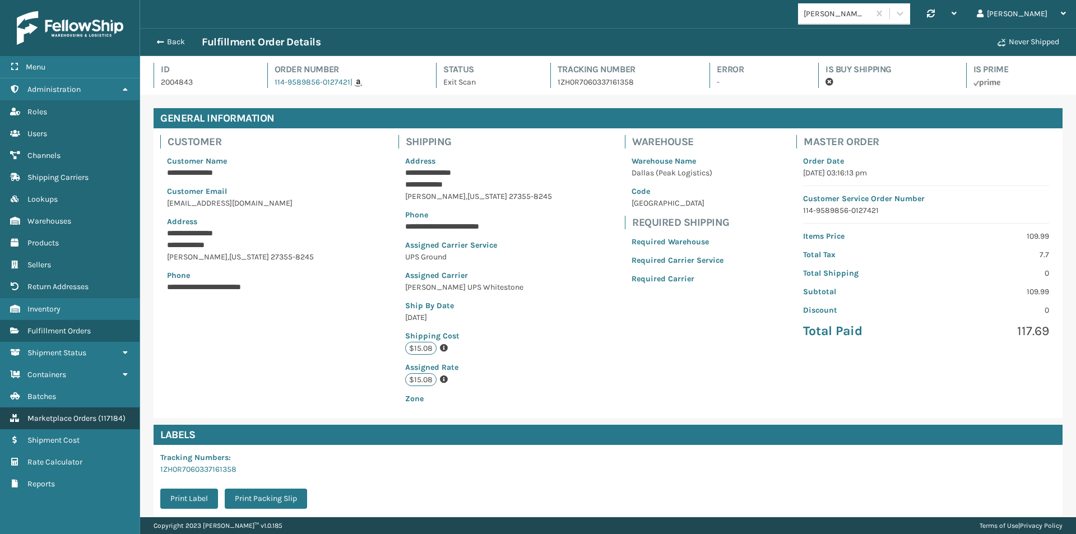
click at [60, 415] on span "Marketplace Orders" at bounding box center [61, 419] width 69 height 10
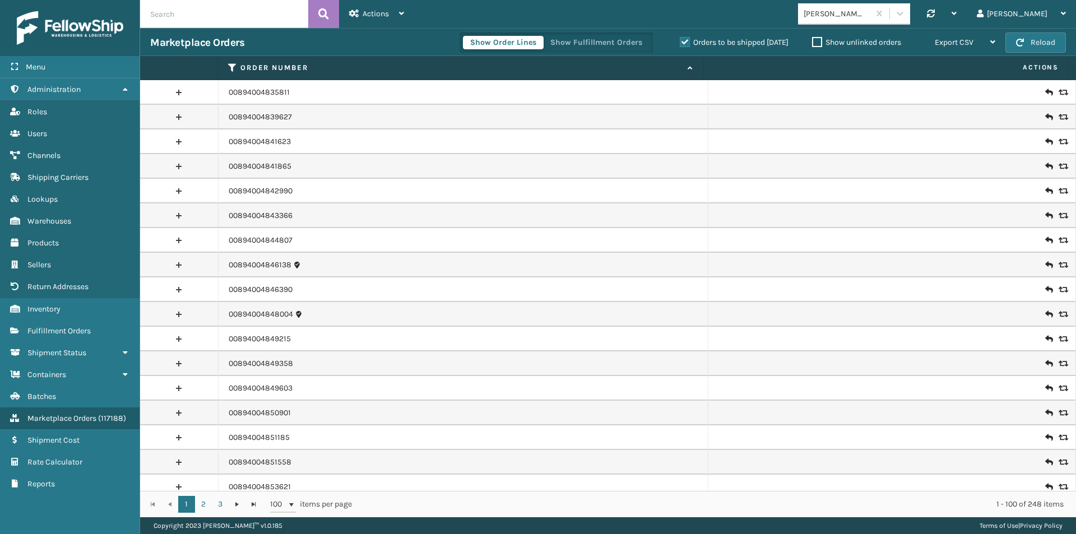
click at [178, 8] on input "text" at bounding box center [224, 14] width 168 height 28
paste input "114-9589856-0127421"
type input "114-9589856-0127421"
click at [318, 9] on icon at bounding box center [323, 14] width 11 height 17
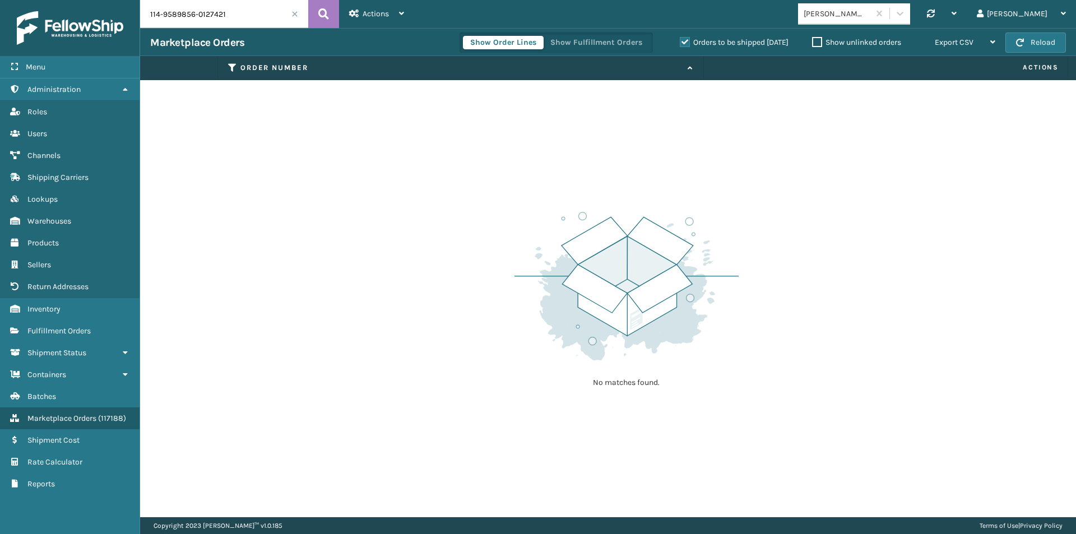
click at [680, 38] on label "Orders to be shipped [DATE]" at bounding box center [734, 43] width 109 height 10
click at [680, 38] on input "Orders to be shipped [DATE]" at bounding box center [680, 39] width 1 height 7
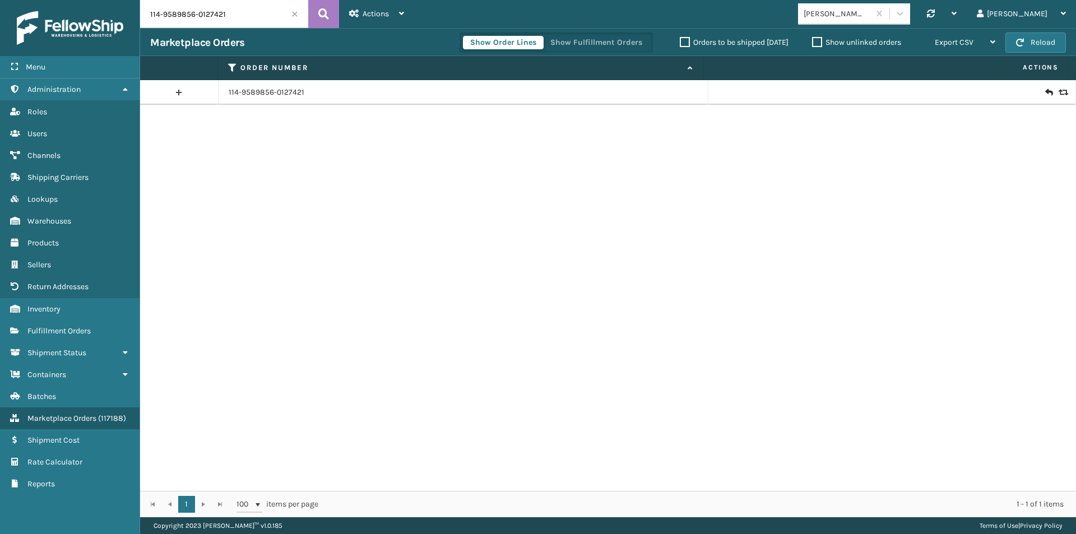
click at [181, 91] on link at bounding box center [179, 92] width 78 height 18
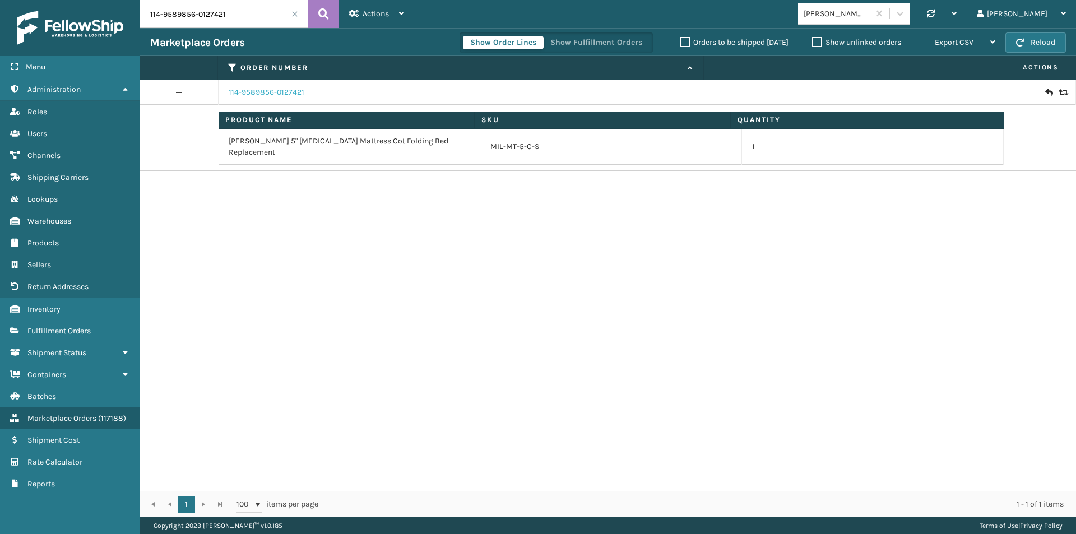
click at [278, 92] on link "114-9589856-0127421" at bounding box center [267, 92] width 76 height 11
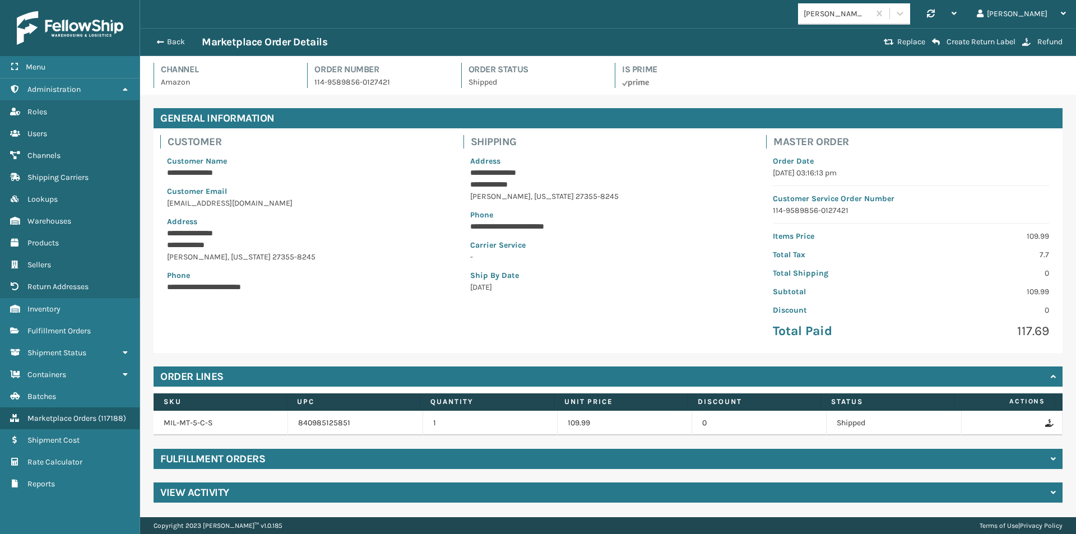
click at [217, 485] on div "View Activity" at bounding box center [608, 492] width 909 height 20
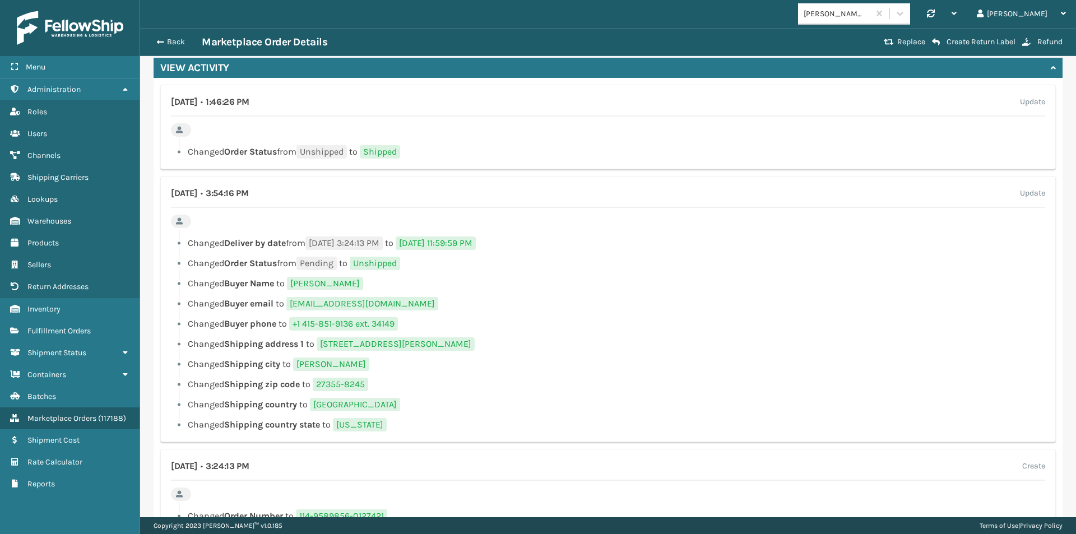
scroll to position [405, 0]
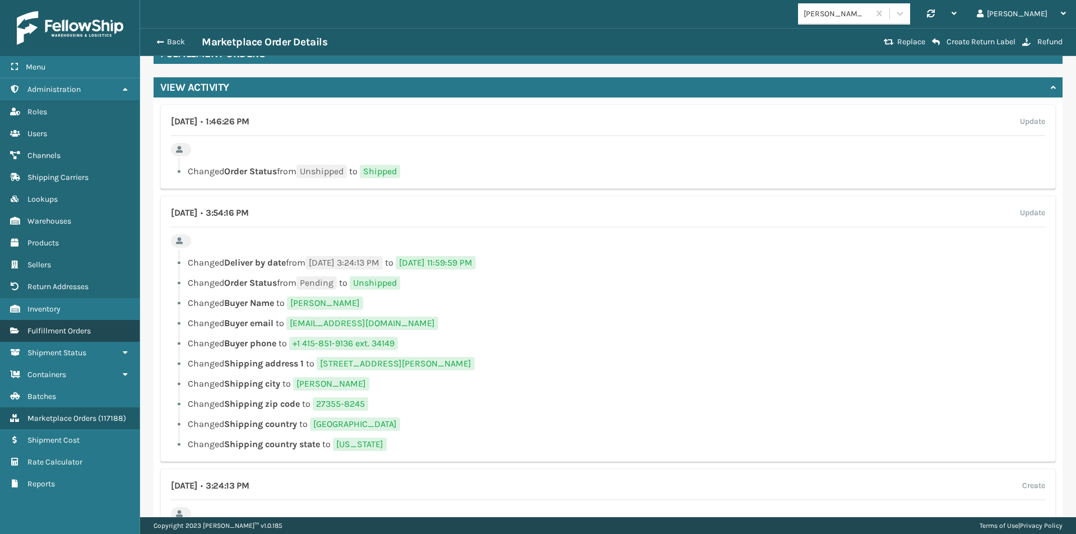
click at [59, 322] on link "Fulfillment Orders" at bounding box center [70, 331] width 140 height 22
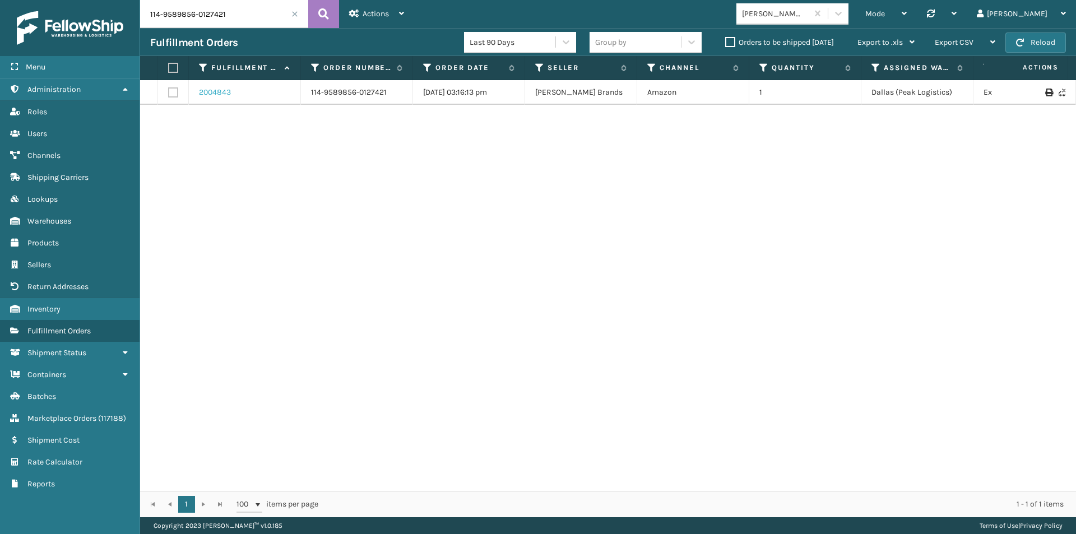
click at [210, 93] on link "2004843" at bounding box center [215, 92] width 32 height 11
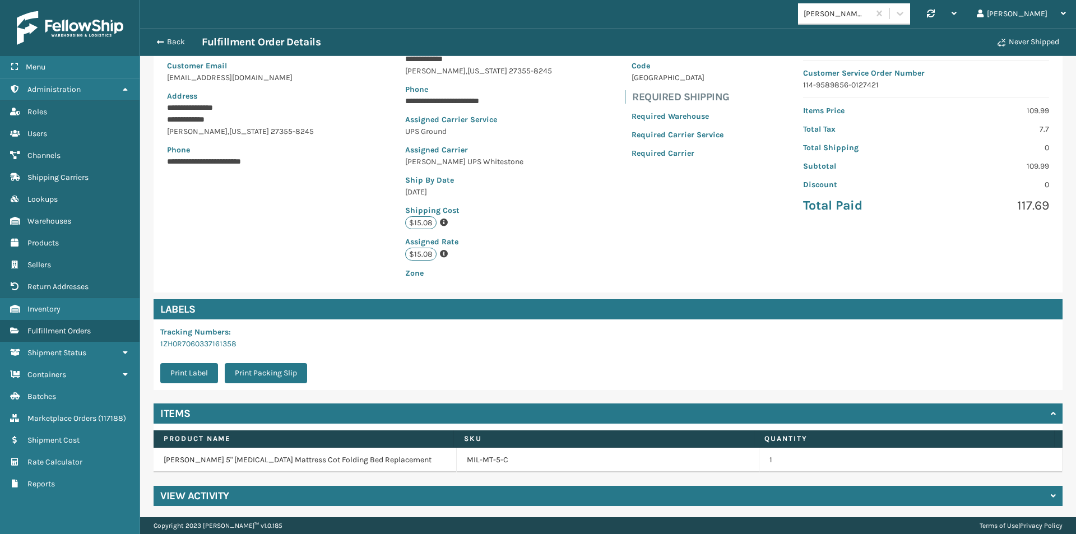
scroll to position [128, 0]
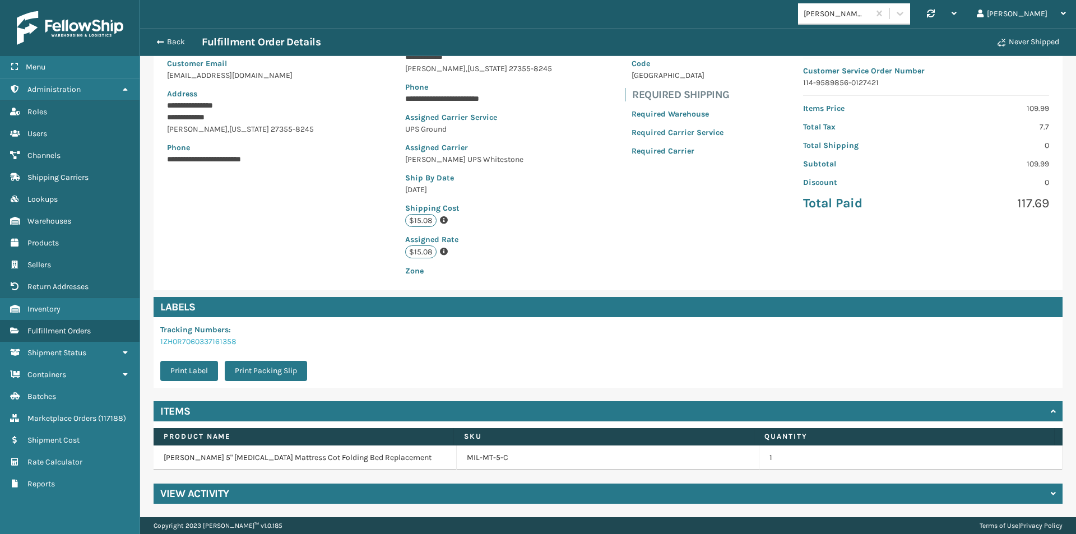
click at [219, 344] on link "1ZH0R7060337161358" at bounding box center [198, 342] width 76 height 10
click at [236, 491] on div "View Activity" at bounding box center [608, 494] width 909 height 20
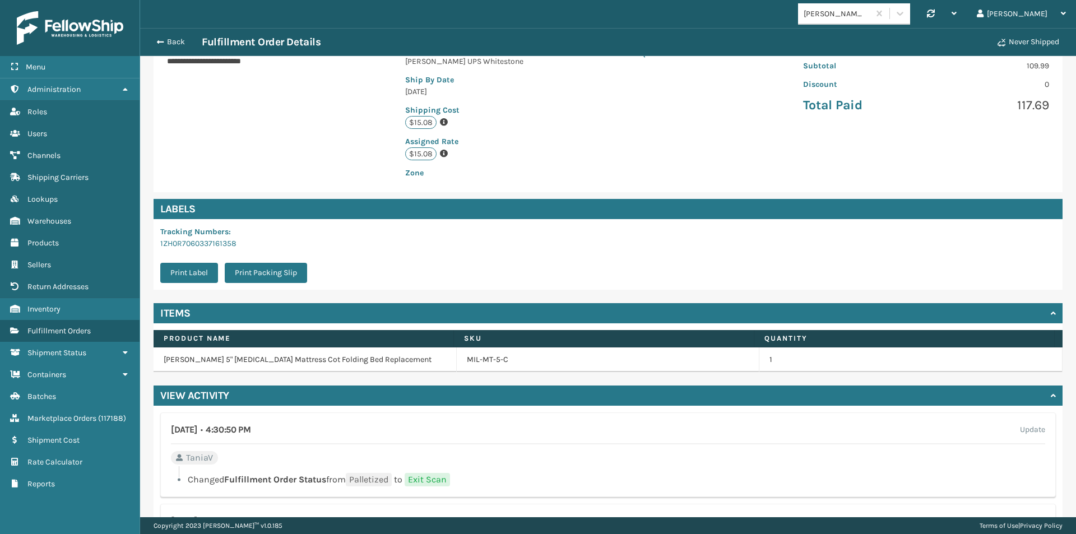
scroll to position [87, 0]
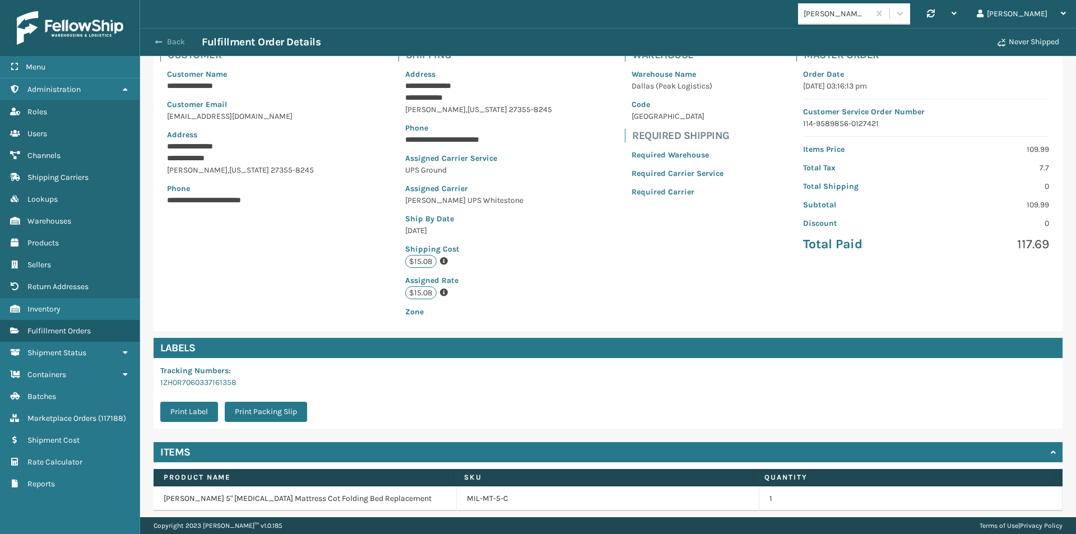
click at [164, 41] on button "Back" at bounding box center [176, 42] width 52 height 10
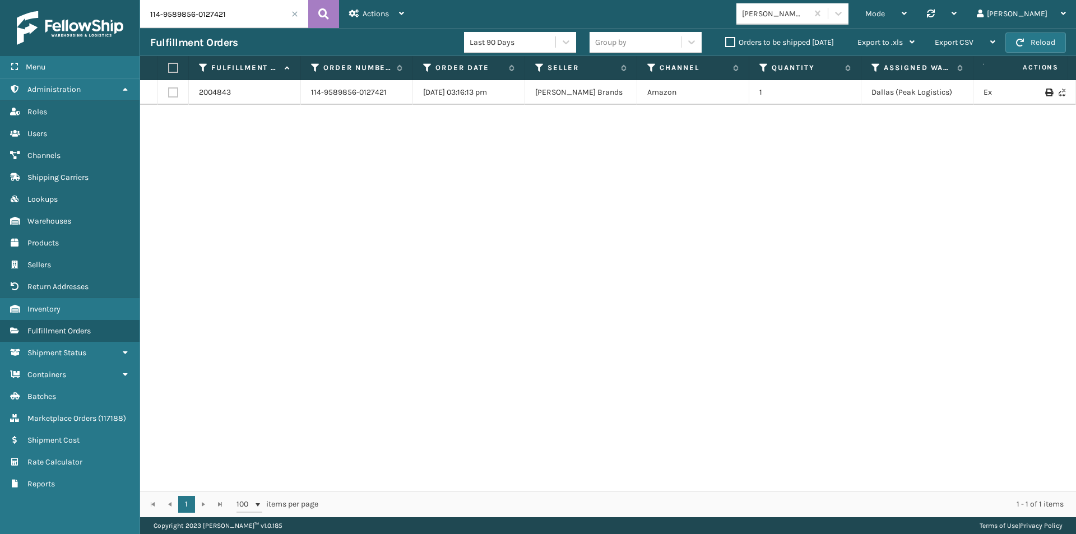
drag, startPoint x: 240, startPoint y: 13, endPoint x: 83, endPoint y: 18, distance: 157.0
click at [83, 0] on div "Menu Administration Roles Users Channels Shipping Carriers Lookups Warehouses P…" at bounding box center [538, 0] width 1076 height 0
paste input "1-2906949-574820"
type input "111-2906949-5748201"
click at [322, 15] on icon at bounding box center [323, 14] width 11 height 17
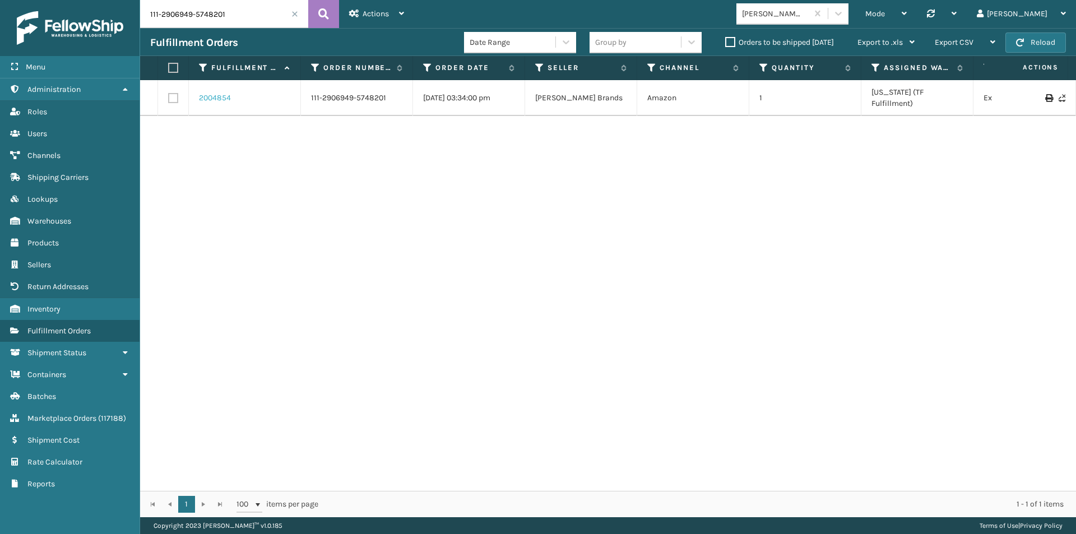
click at [229, 95] on link "2004854" at bounding box center [215, 97] width 32 height 11
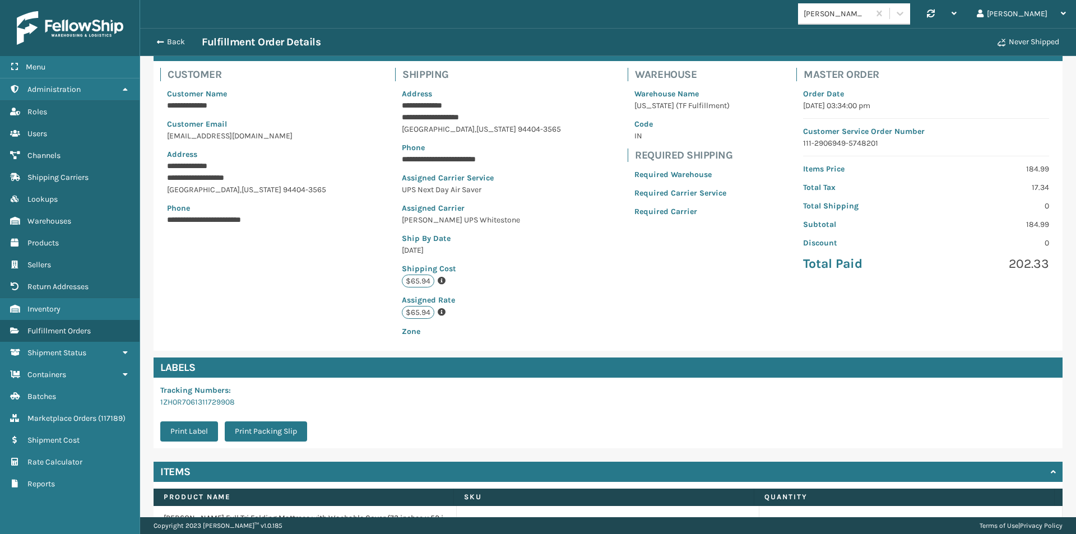
scroll to position [140, 0]
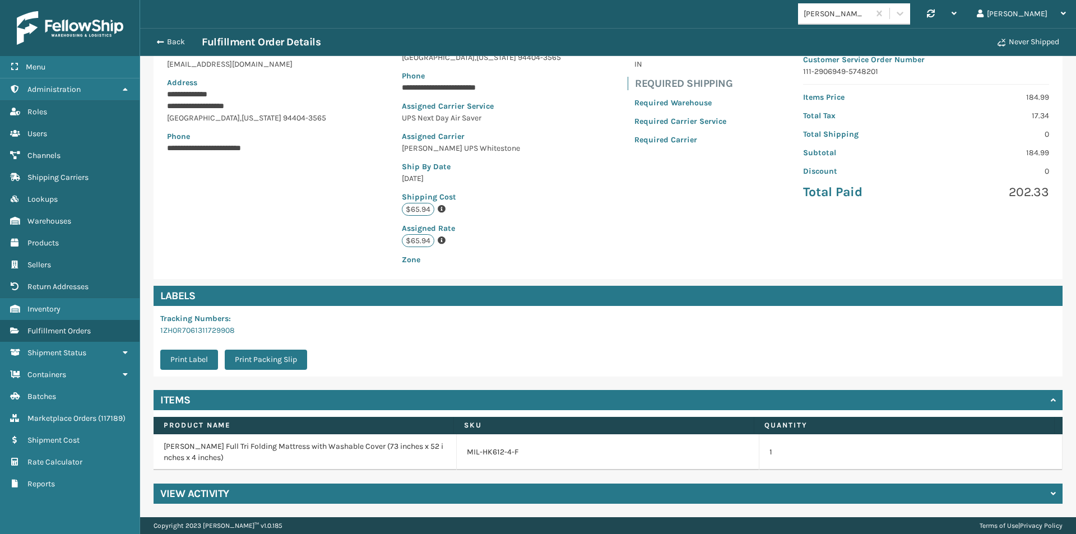
click at [236, 486] on div "View Activity" at bounding box center [608, 494] width 909 height 20
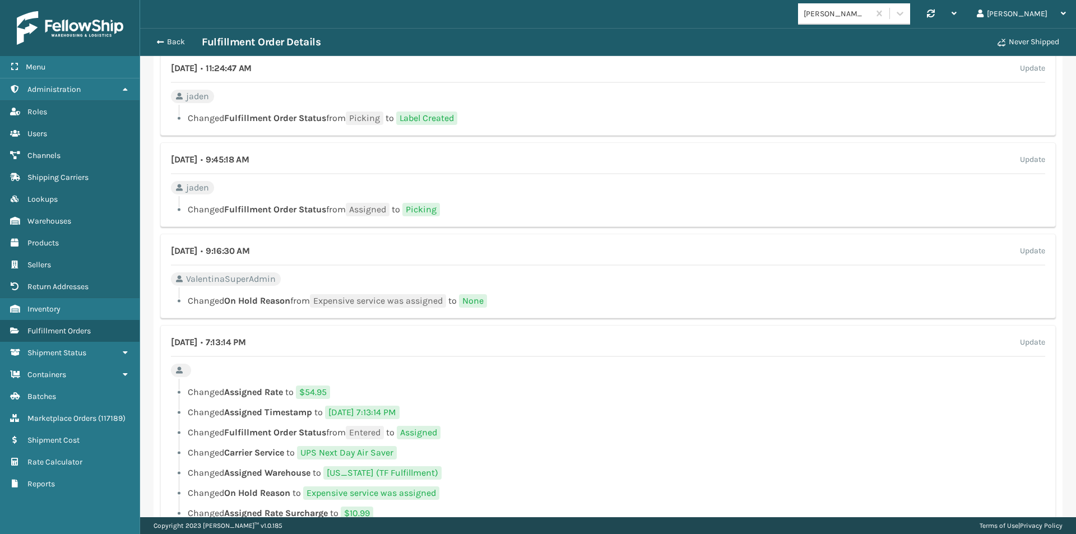
scroll to position [822, 0]
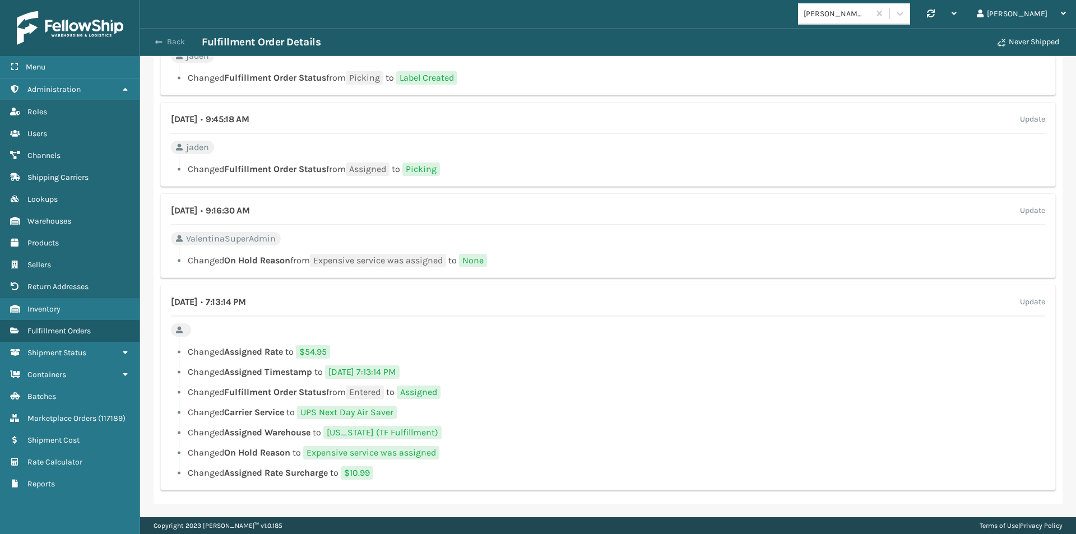
click at [157, 39] on span "button" at bounding box center [158, 42] width 7 height 8
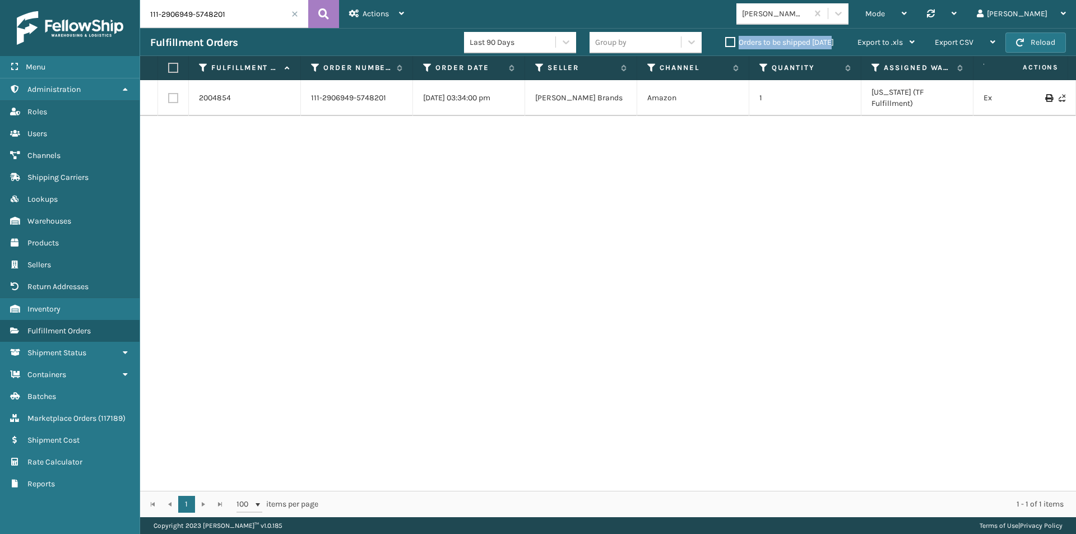
click at [734, 41] on label "Orders to be shipped [DATE]" at bounding box center [779, 43] width 109 height 10
click at [726, 41] on input "Orders to be shipped [DATE]" at bounding box center [725, 39] width 1 height 7
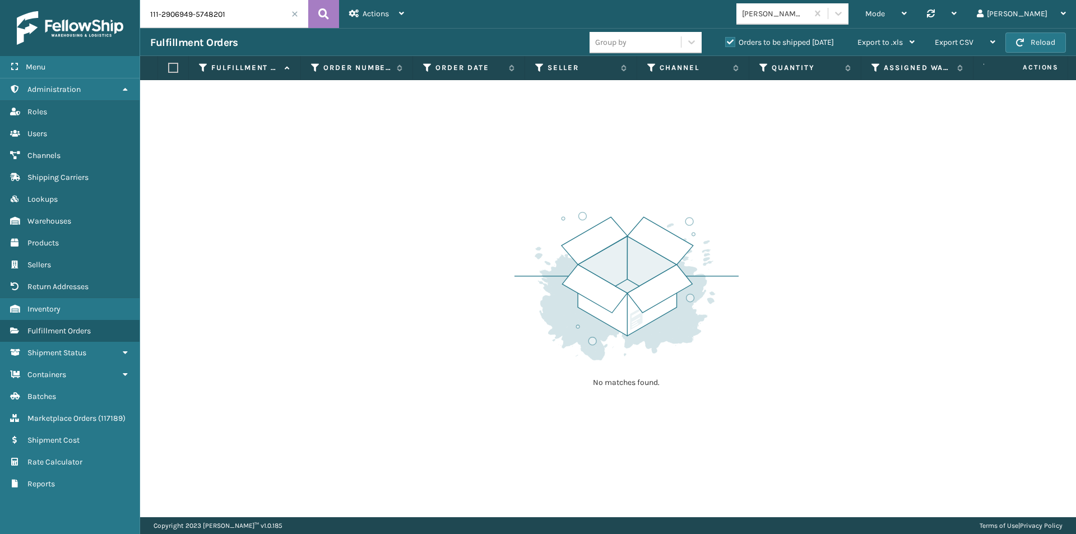
click at [293, 14] on span at bounding box center [294, 14] width 7 height 7
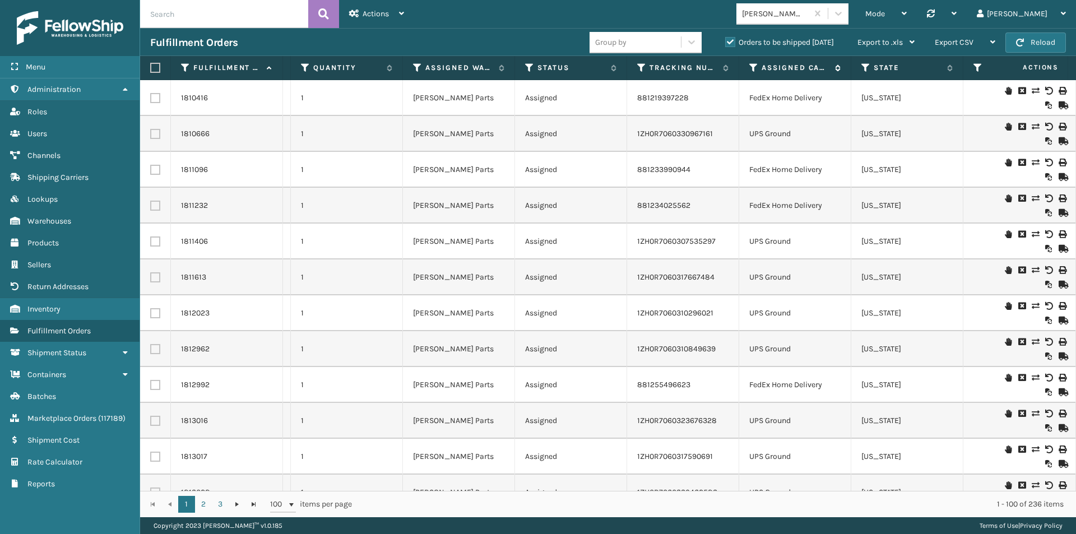
click at [751, 65] on icon at bounding box center [753, 68] width 9 height 10
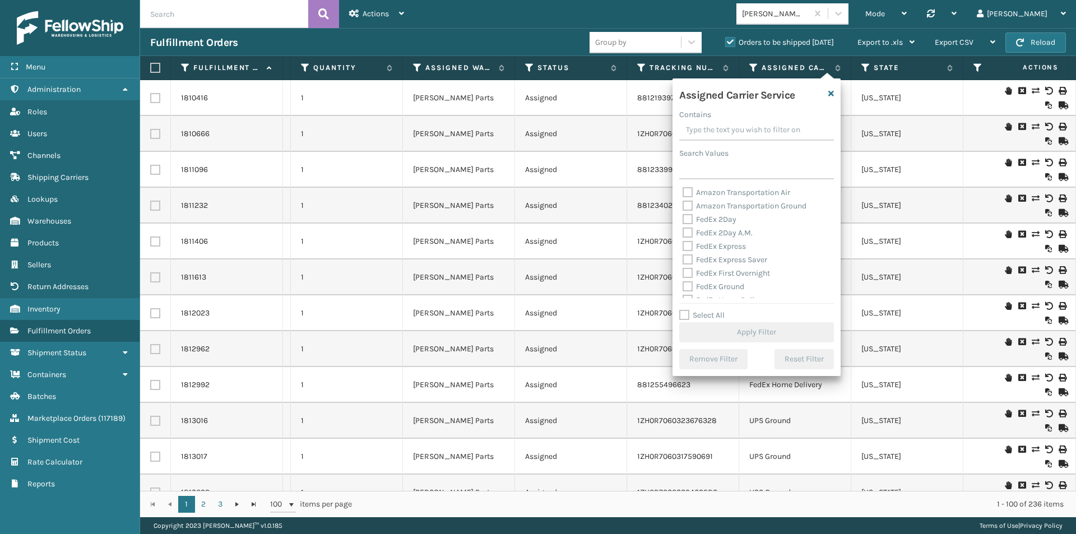
click at [691, 217] on label "FedEx 2Day" at bounding box center [710, 220] width 54 height 10
click at [683, 217] on input "FedEx 2Day" at bounding box center [683, 216] width 1 height 7
checkbox input "true"
click at [690, 231] on label "FedEx 2Day A.M." at bounding box center [718, 233] width 70 height 10
click at [683, 231] on input "FedEx 2Day A.M." at bounding box center [683, 229] width 1 height 7
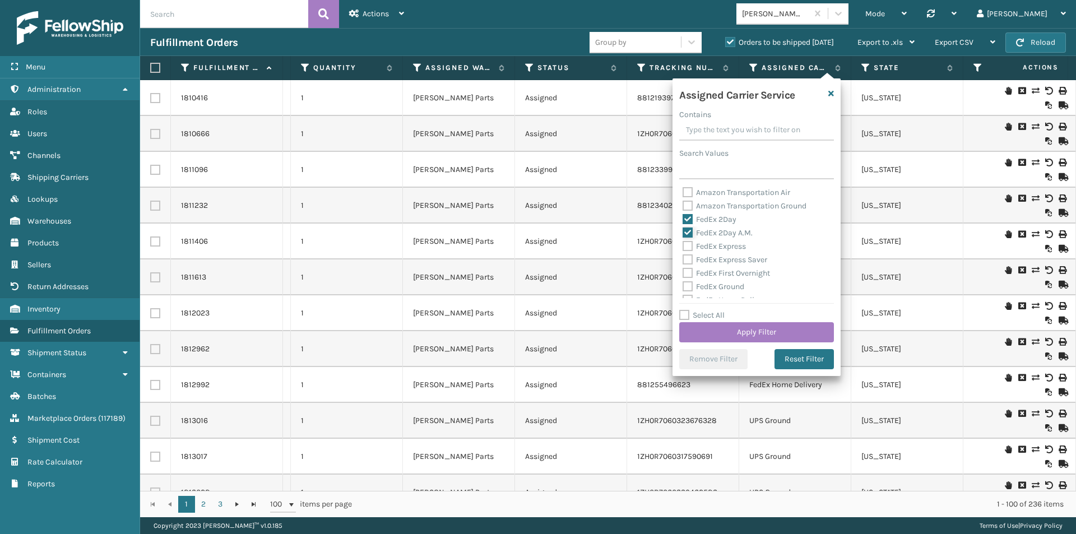
checkbox input "true"
click at [690, 236] on label "UPS 2nd Day Air" at bounding box center [717, 240] width 69 height 10
click at [683, 236] on input "UPS 2nd Day Air" at bounding box center [683, 236] width 1 height 7
checkbox input "true"
click at [690, 253] on label "UPS 2nd Day Air A.M." at bounding box center [725, 253] width 85 height 10
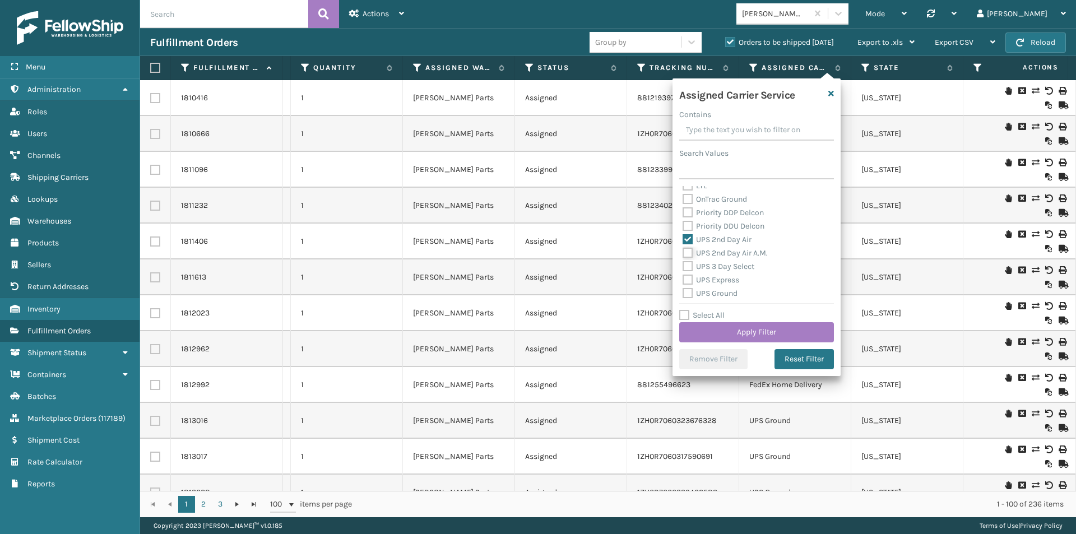
click at [683, 253] on input "UPS 2nd Day Air A.M." at bounding box center [683, 250] width 1 height 7
checkbox input "true"
click at [691, 280] on label "UPS Express" at bounding box center [711, 280] width 57 height 10
click at [683, 280] on input "UPS Express" at bounding box center [683, 276] width 1 height 7
checkbox input "true"
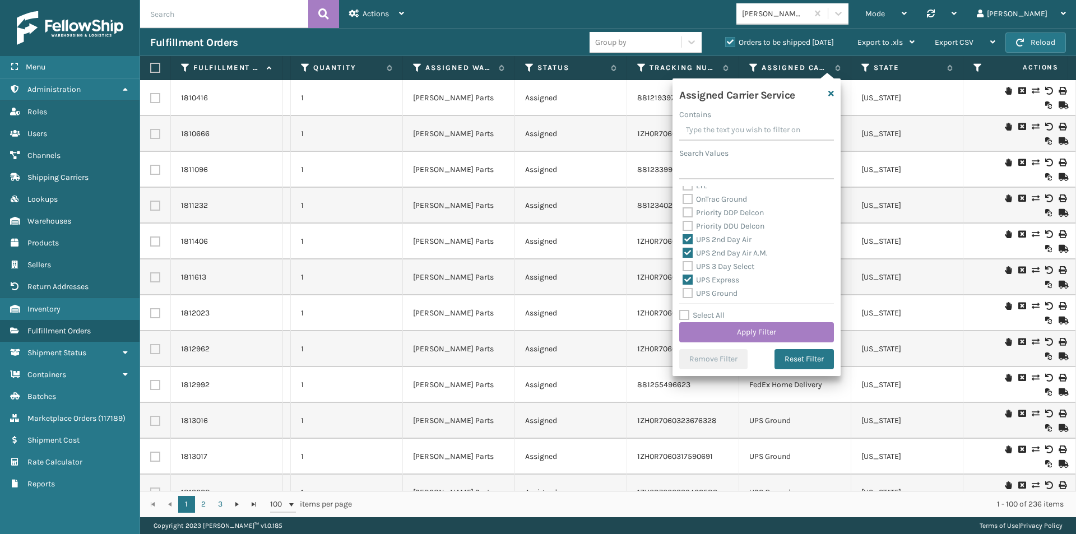
click at [690, 267] on label "UPS 3 Day Select" at bounding box center [719, 267] width 72 height 10
click at [683, 267] on input "UPS 3 Day Select" at bounding box center [683, 263] width 1 height 7
checkbox input "true"
click at [689, 245] on label "FedEx Express" at bounding box center [714, 247] width 63 height 10
click at [683, 245] on input "FedEx Express" at bounding box center [683, 243] width 1 height 7
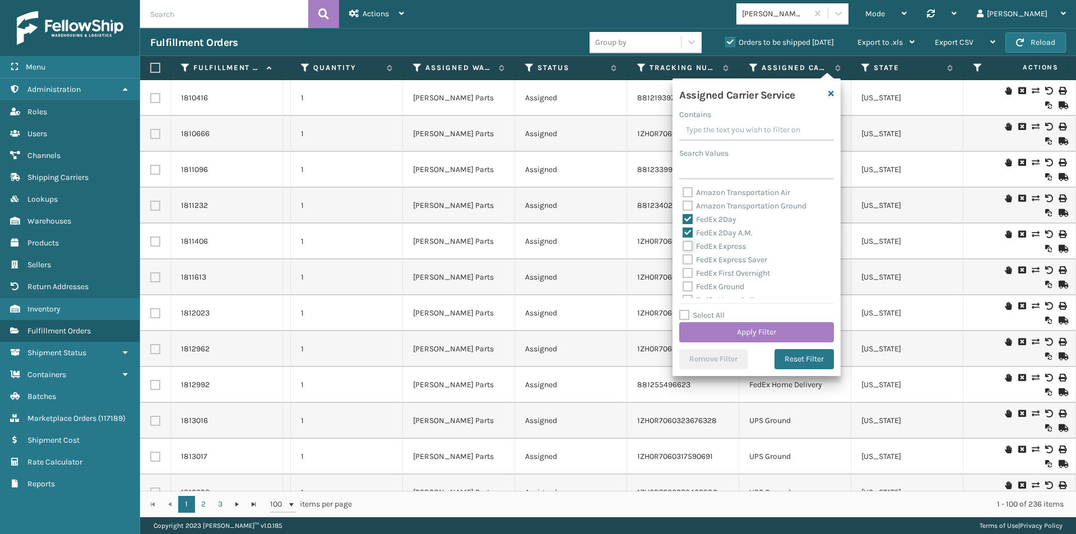
checkbox input "true"
click at [689, 268] on label "FedEx First Overnight" at bounding box center [726, 273] width 87 height 10
click at [683, 268] on input "FedEx First Overnight" at bounding box center [683, 270] width 1 height 7
checkbox input "true"
click at [688, 282] on label "FedEx Ground" at bounding box center [714, 287] width 62 height 10
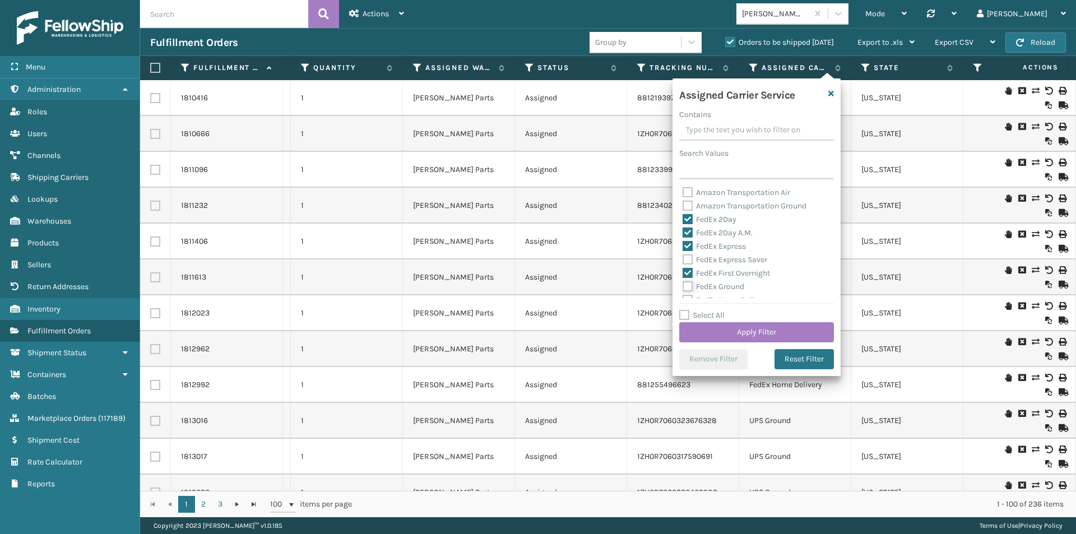
click at [683, 282] on input "FedEx Ground" at bounding box center [683, 283] width 1 height 7
click at [688, 286] on label "FedEx Ground" at bounding box center [714, 287] width 62 height 10
click at [683, 286] on input "FedEx Ground" at bounding box center [683, 283] width 1 height 7
checkbox input "false"
click at [742, 326] on button "Apply Filter" at bounding box center [756, 332] width 155 height 20
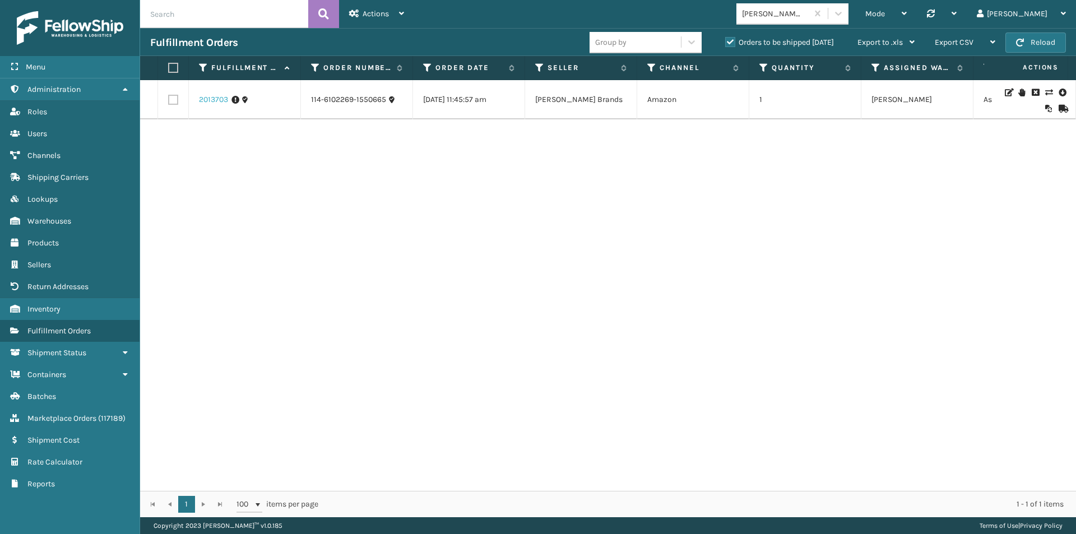
click at [211, 95] on link "2013703" at bounding box center [213, 99] width 29 height 11
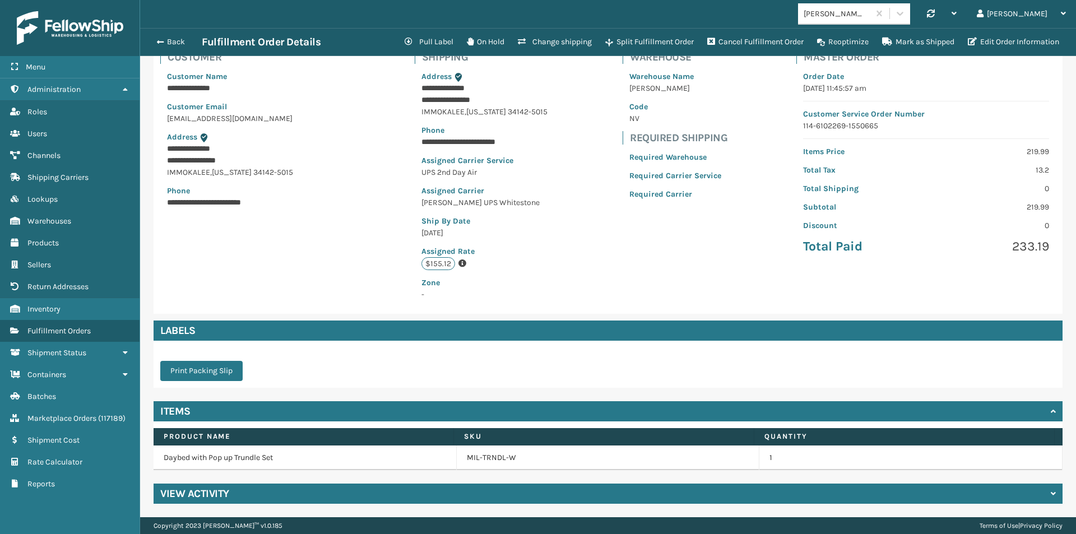
click at [264, 494] on div "View Activity" at bounding box center [608, 494] width 909 height 20
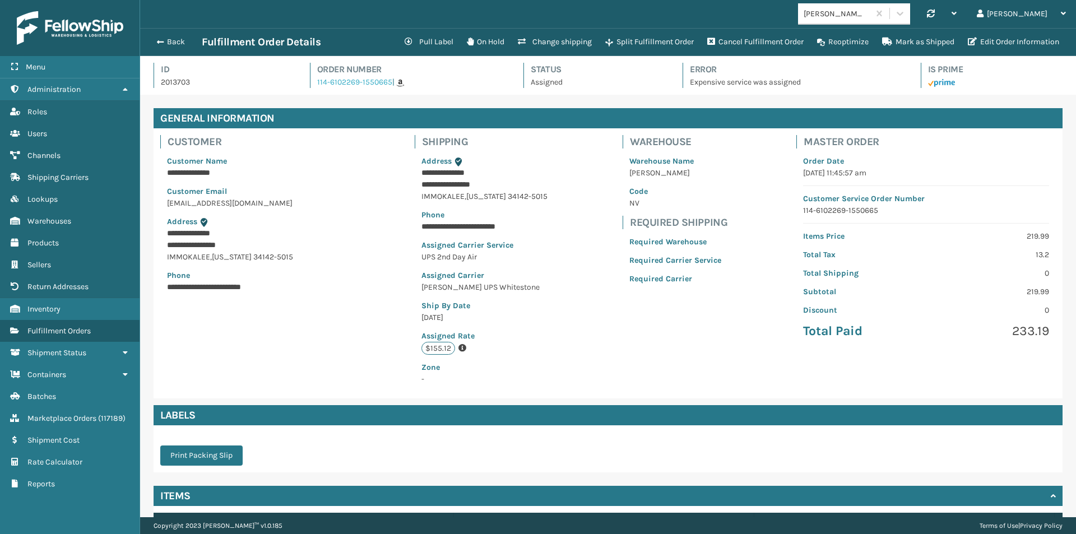
click at [345, 81] on link "114-6102269-1550665" at bounding box center [354, 82] width 75 height 10
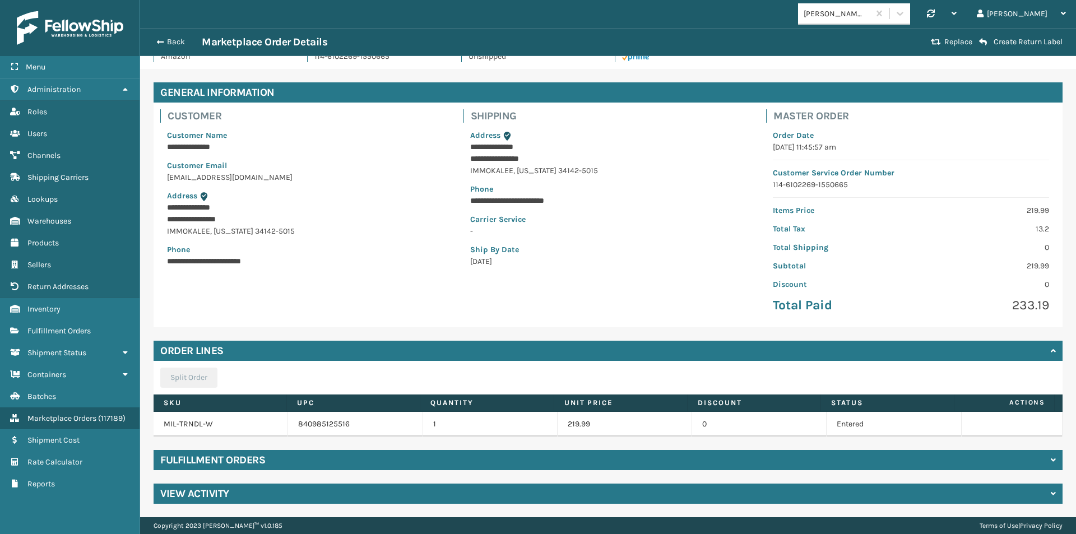
click at [222, 488] on h4 "View Activity" at bounding box center [194, 493] width 69 height 13
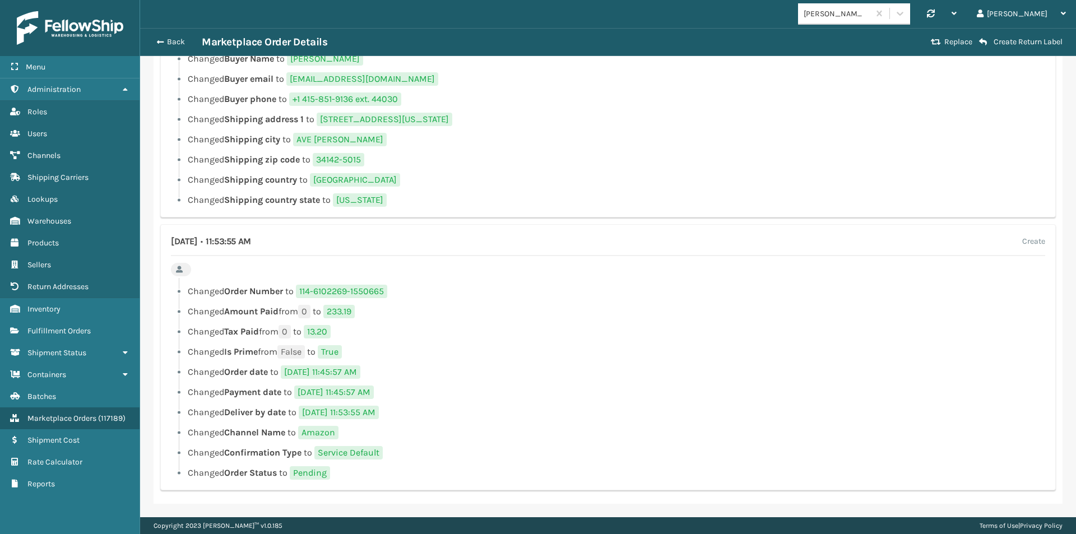
scroll to position [361, 0]
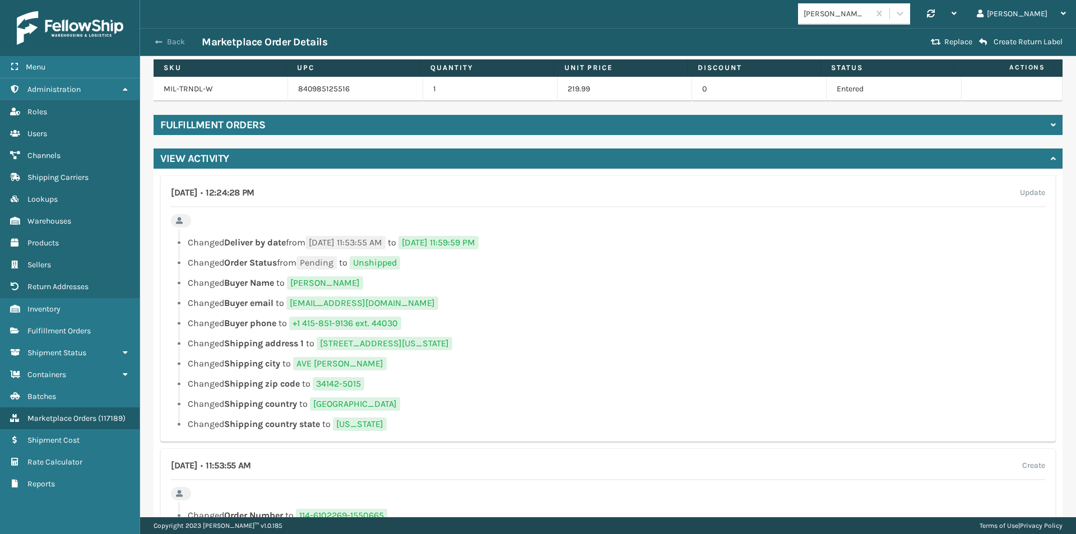
click at [162, 43] on span "button" at bounding box center [158, 42] width 7 height 8
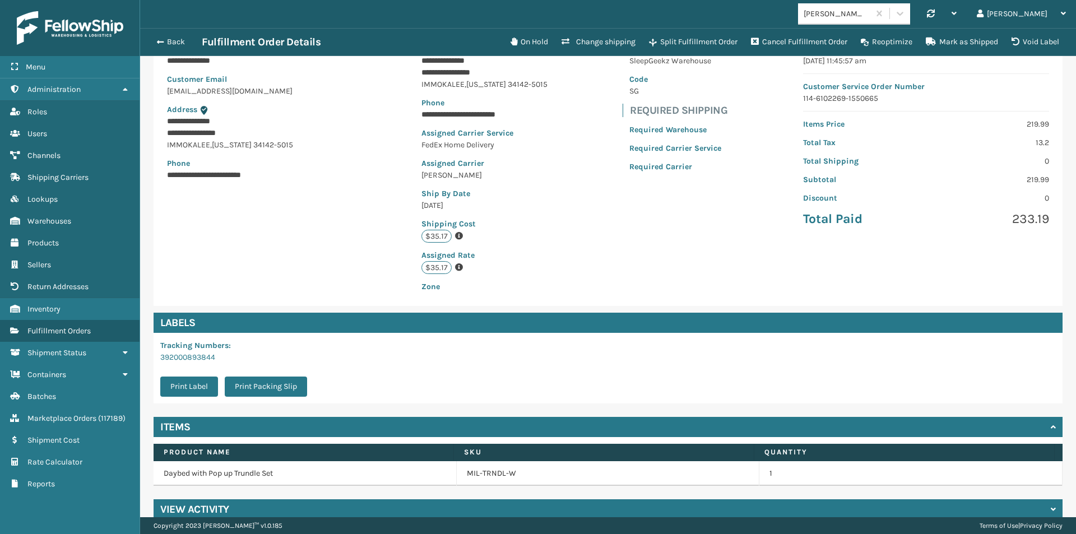
scroll to position [128, 0]
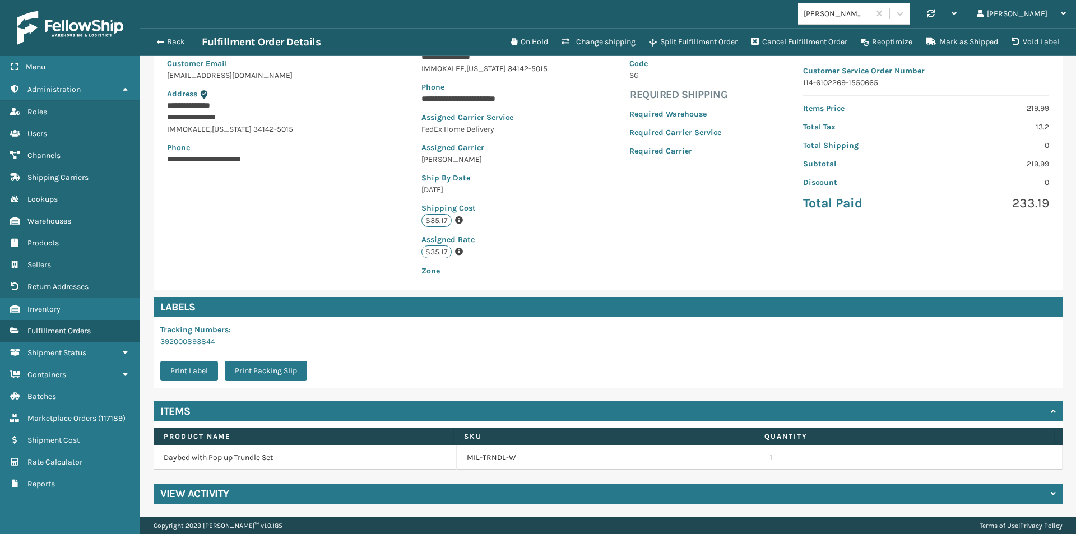
click at [245, 490] on div "View Activity" at bounding box center [608, 494] width 909 height 20
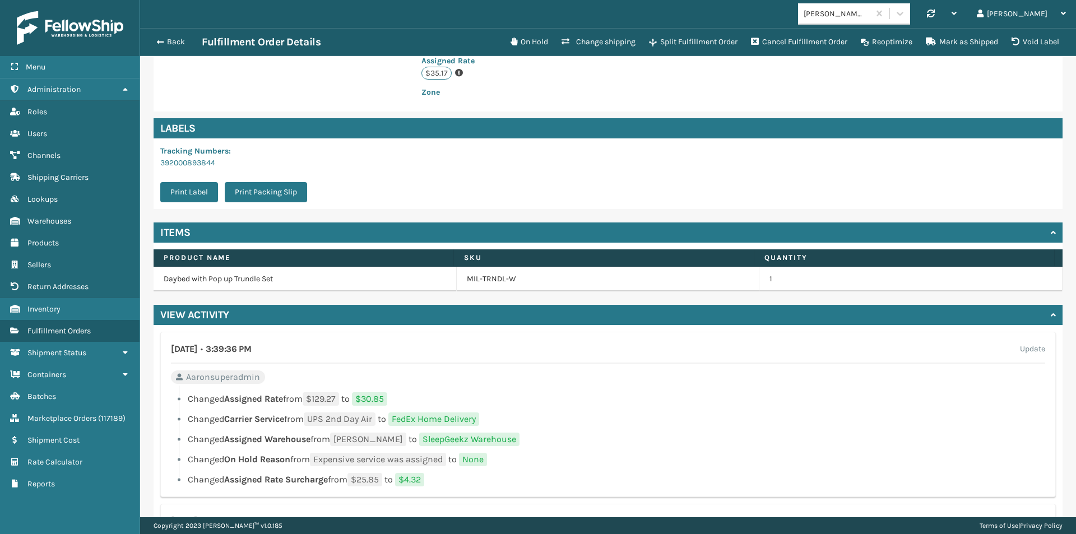
scroll to position [302, 0]
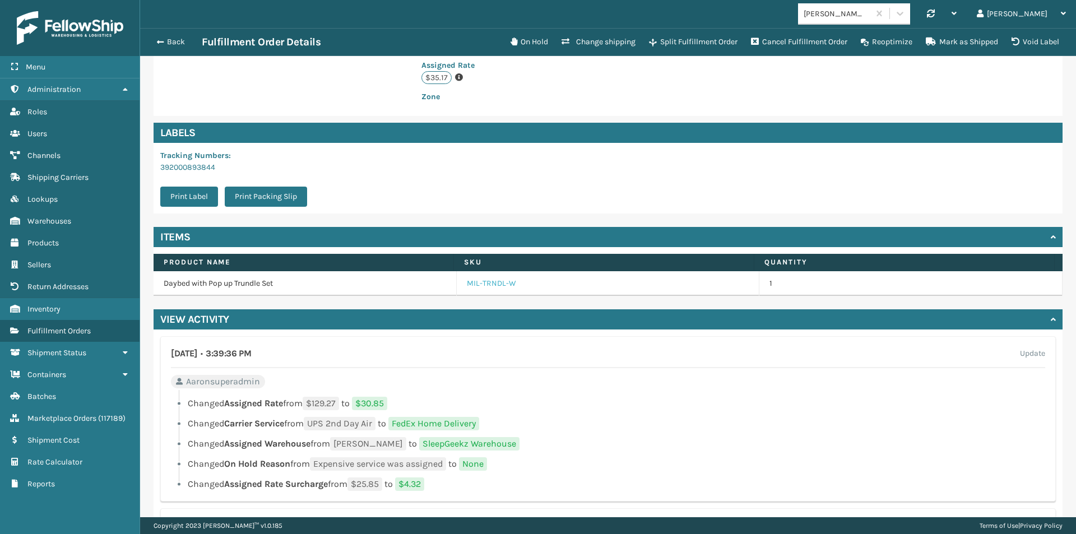
click at [474, 283] on link "MIL-TRNDL-W" at bounding box center [491, 283] width 49 height 11
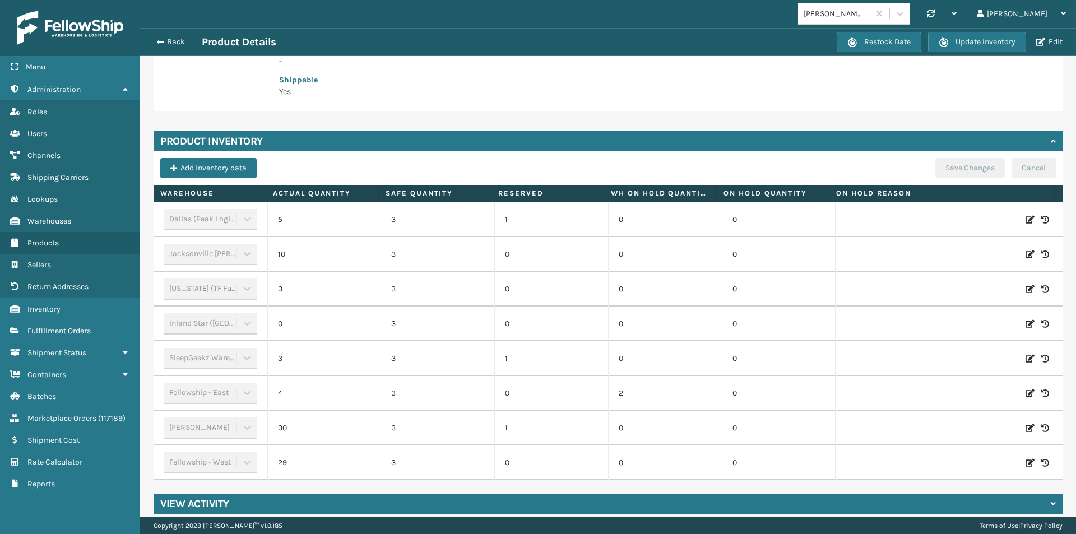
scroll to position [258, 0]
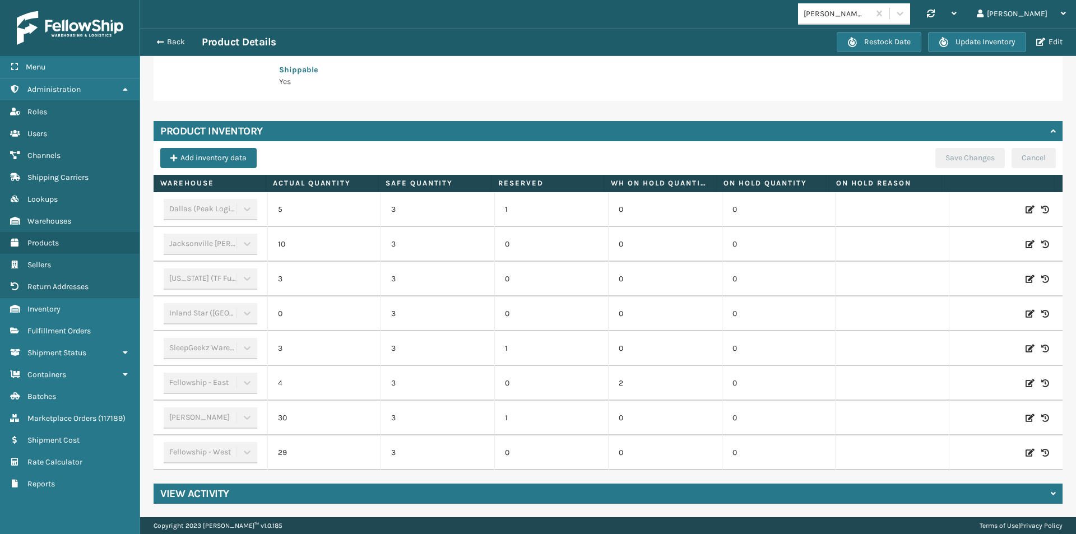
click at [249, 489] on div "View Activity" at bounding box center [608, 494] width 909 height 20
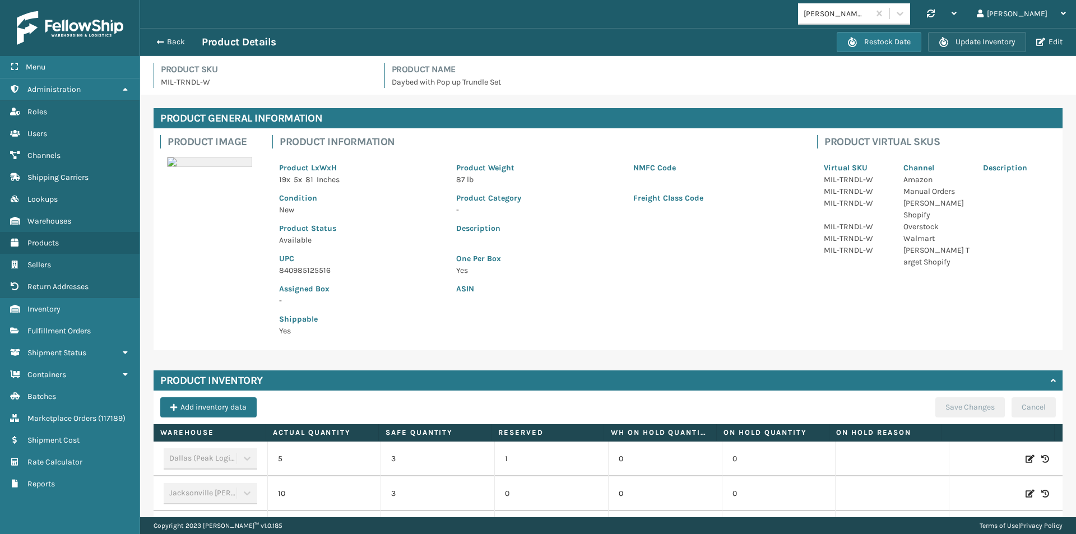
click at [943, 44] on span "button" at bounding box center [944, 42] width 10 height 10
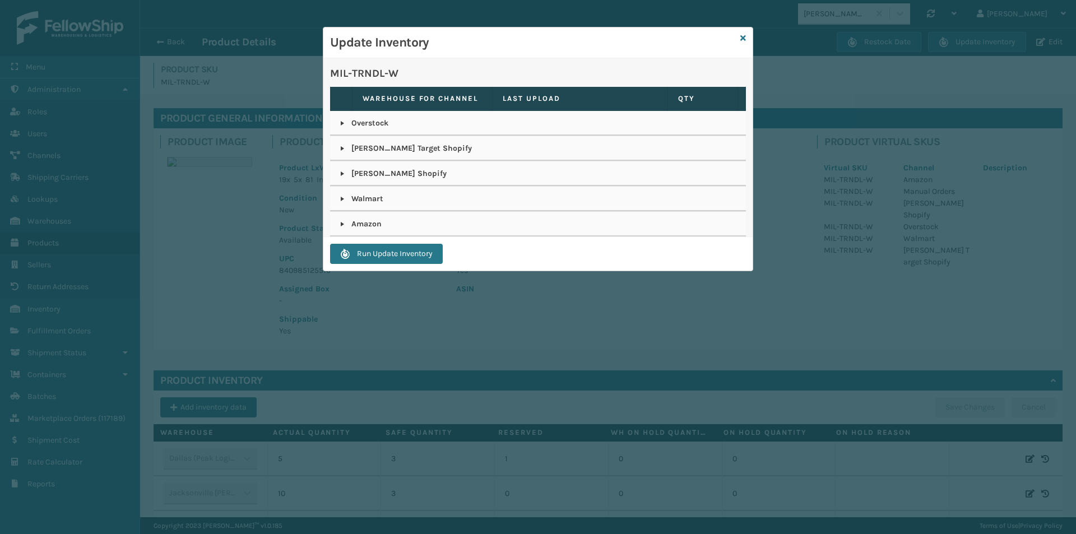
click at [341, 225] on link at bounding box center [342, 224] width 9 height 9
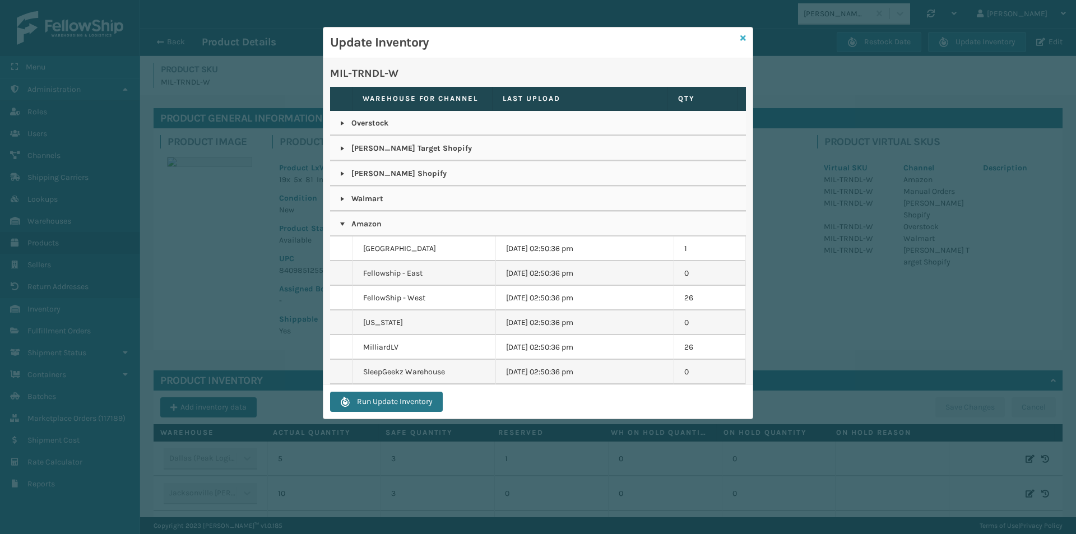
click at [741, 35] on icon at bounding box center [743, 38] width 6 height 8
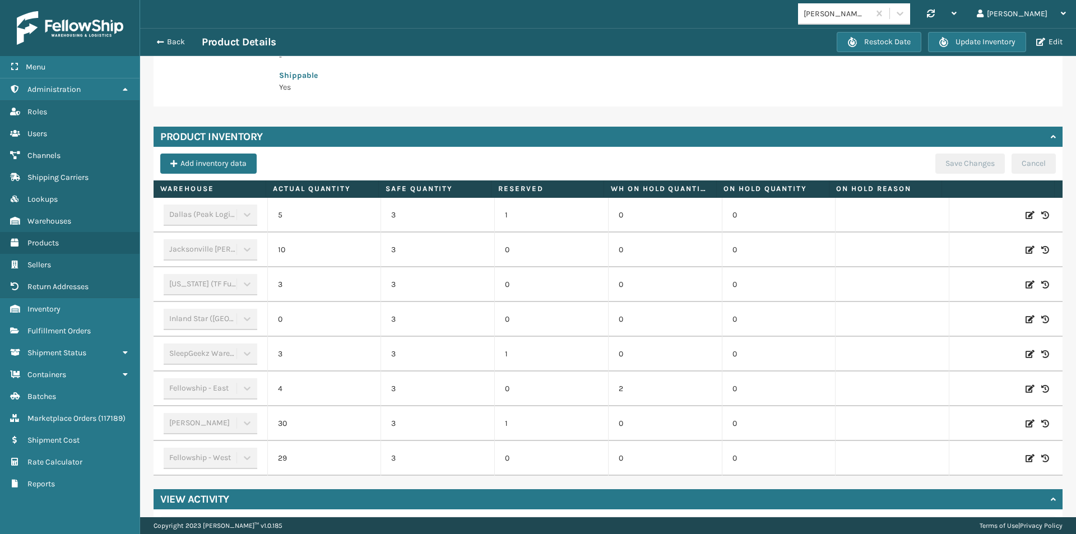
scroll to position [224, 0]
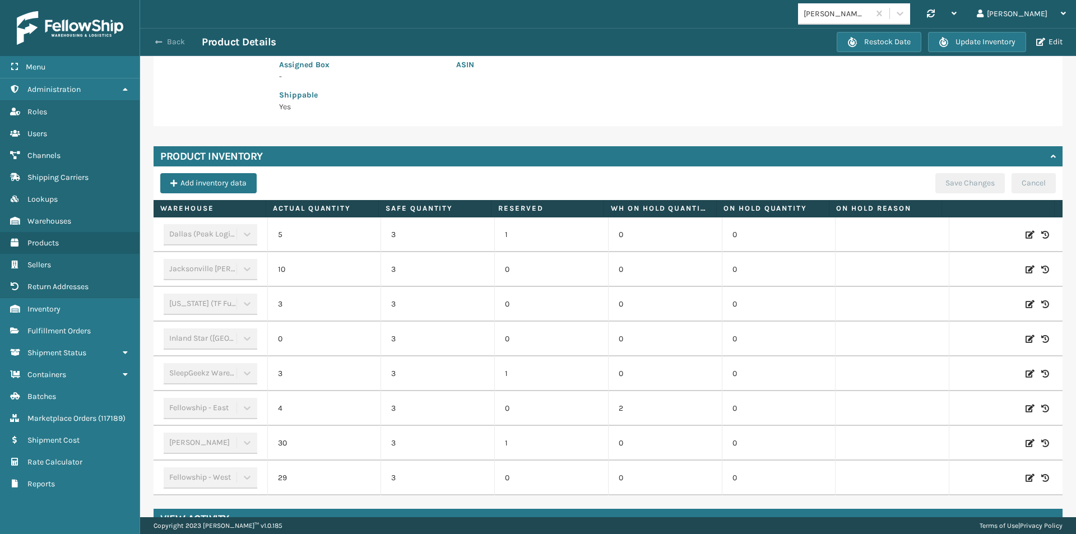
click at [167, 42] on button "Back" at bounding box center [176, 42] width 52 height 10
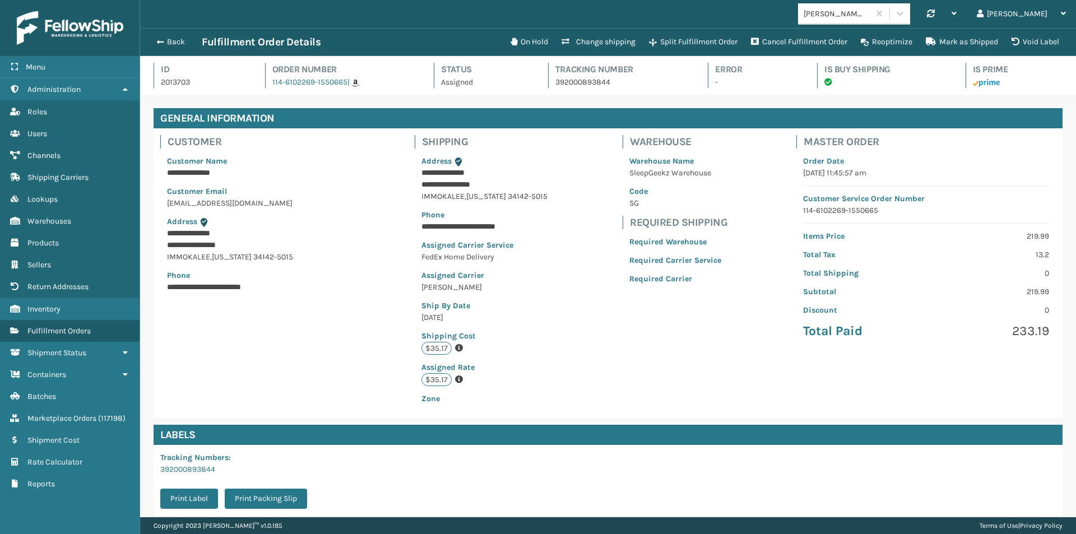
scroll to position [27, 936]
